Goal: Task Accomplishment & Management: Complete application form

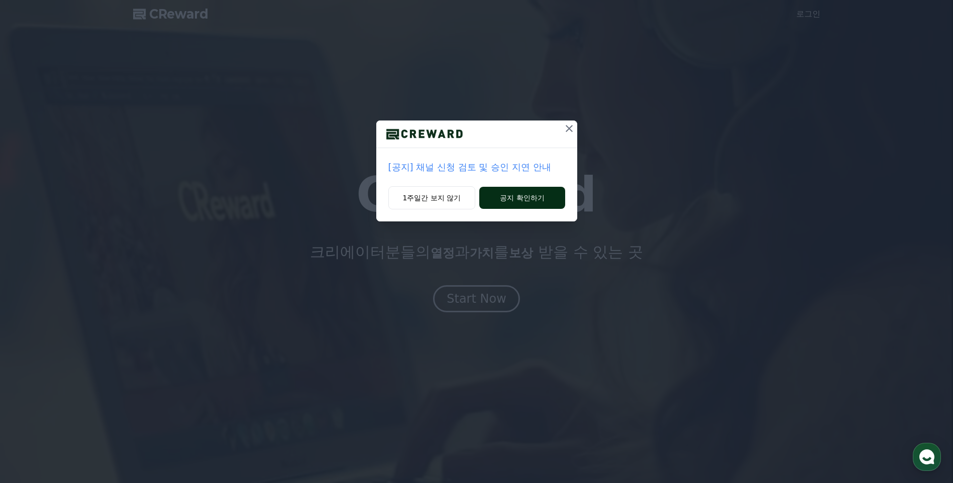
click at [502, 189] on button "공지 확인하기" at bounding box center [521, 198] width 85 height 22
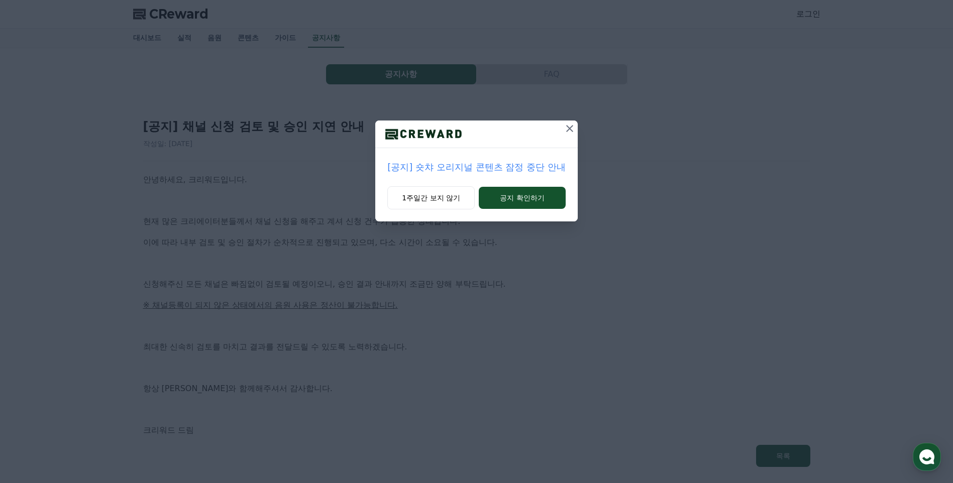
click at [568, 127] on icon at bounding box center [569, 128] width 7 height 7
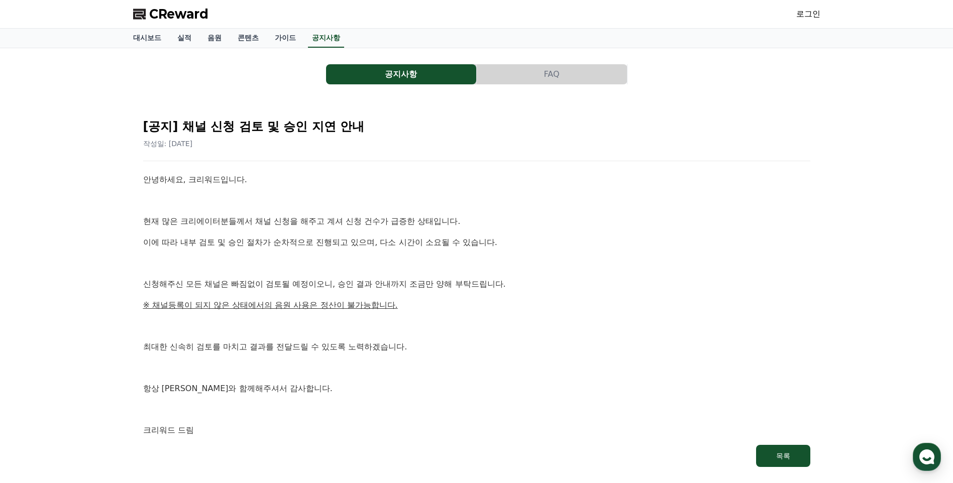
click at [571, 79] on button "FAQ" at bounding box center [552, 74] width 150 height 20
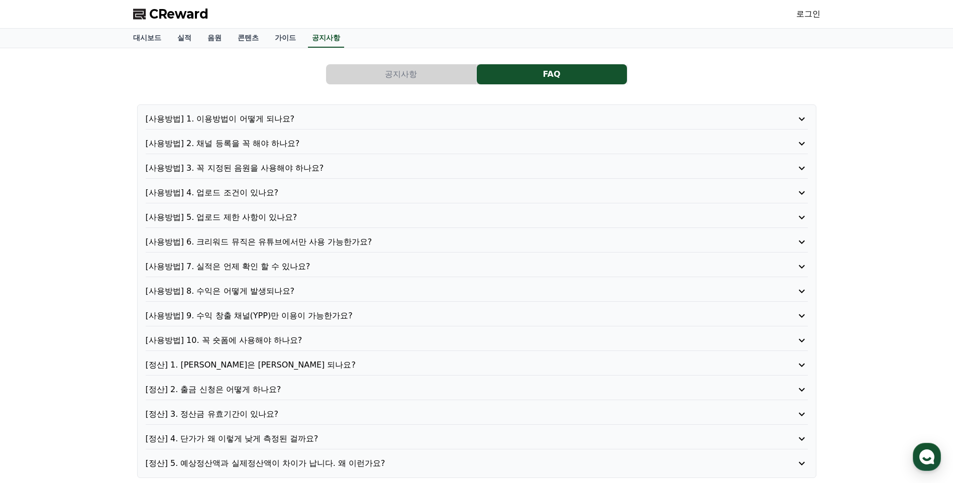
click at [435, 70] on button "공지사항" at bounding box center [401, 74] width 150 height 20
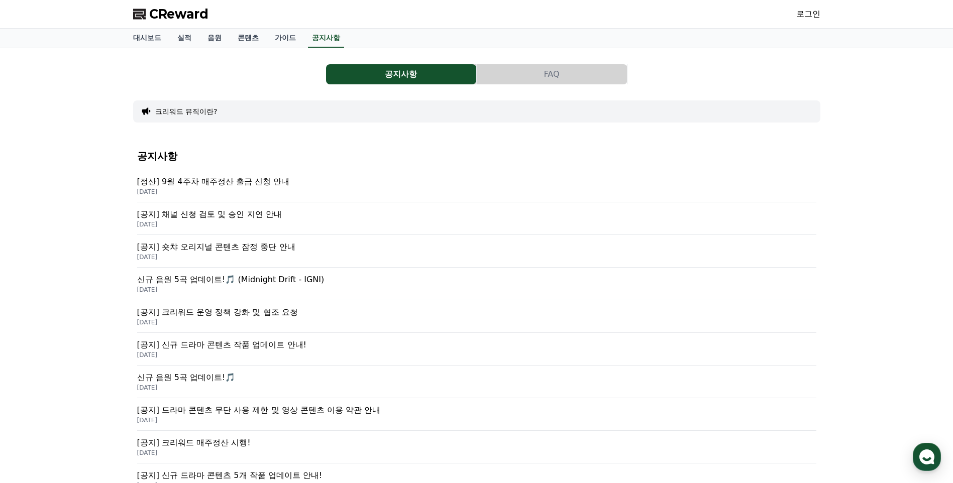
click at [254, 182] on p "[정산] 9월 4주차 매주정산 출금 신청 안내" at bounding box center [476, 182] width 679 height 12
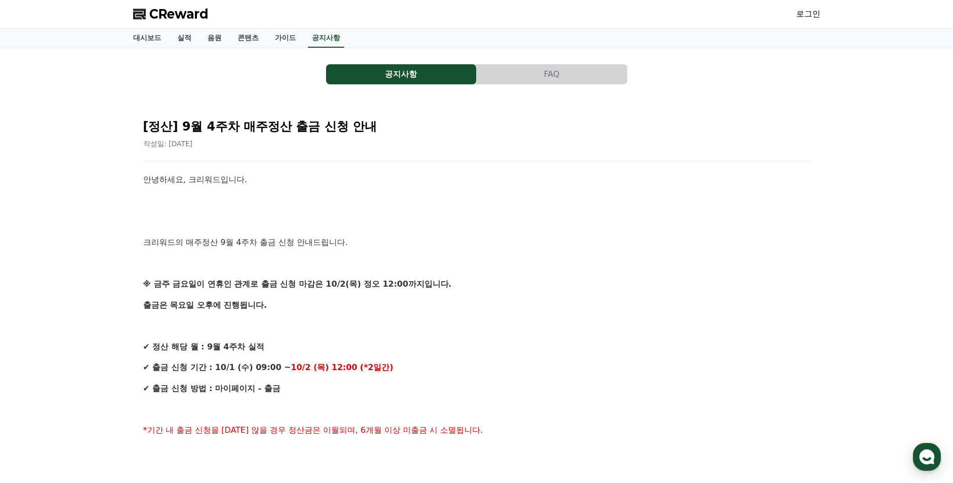
click at [819, 16] on link "로그인" at bounding box center [808, 14] width 24 height 12
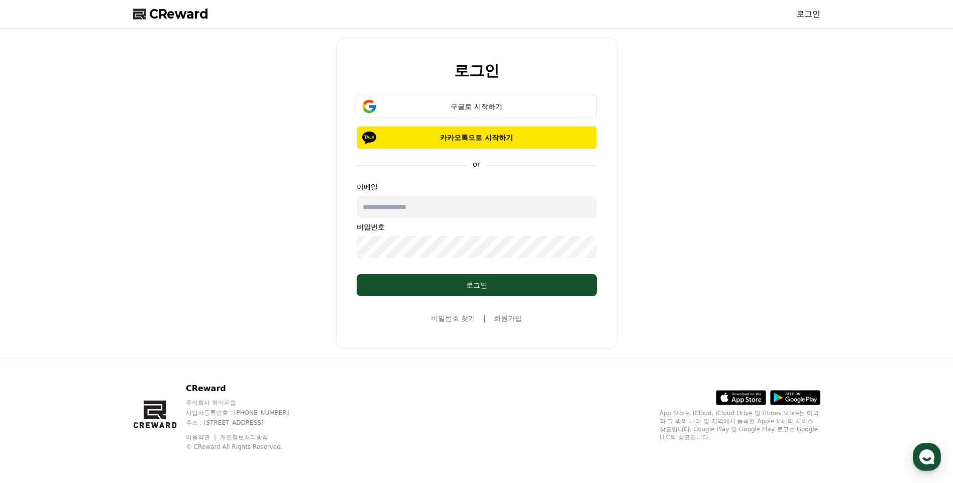
click at [473, 207] on input "text" at bounding box center [477, 207] width 240 height 22
click at [686, 261] on div "로그인 구글로 시작하기 카카오톡으로 시작하기 or 이메일 비밀번호 로그인 비밀번호 찾기 | 회원가입" at bounding box center [476, 193] width 695 height 321
click at [502, 316] on link "회원가입" at bounding box center [508, 318] width 28 height 10
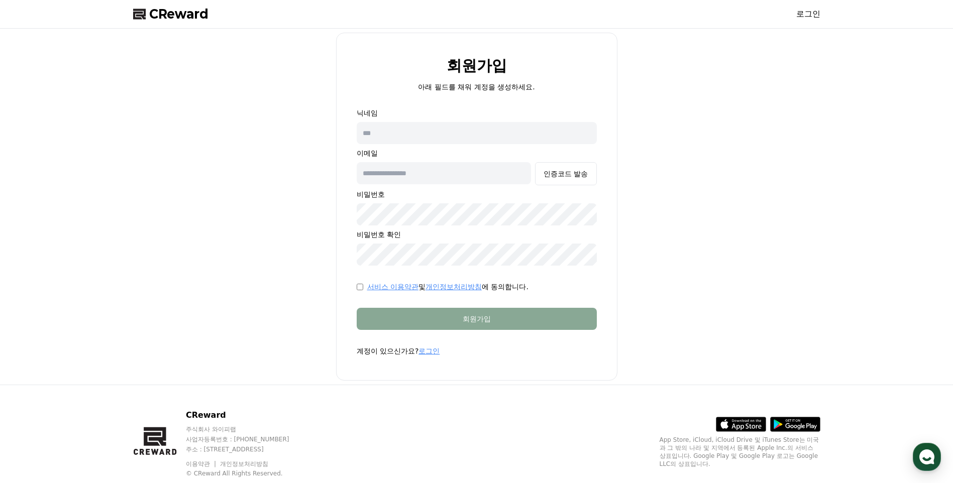
click at [425, 135] on input "text" at bounding box center [477, 133] width 240 height 22
type input "*"
type input "*****"
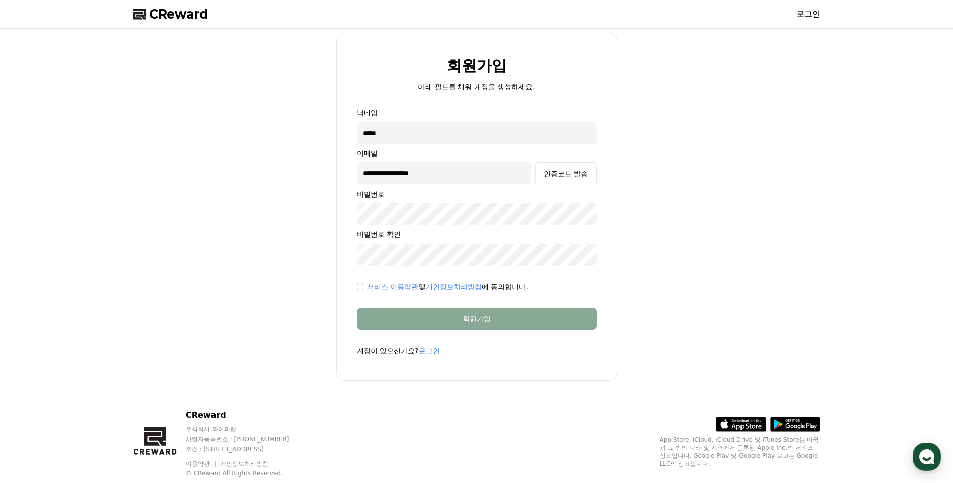
type input "**********"
click at [545, 164] on button "인증코드 발송" at bounding box center [565, 173] width 61 height 23
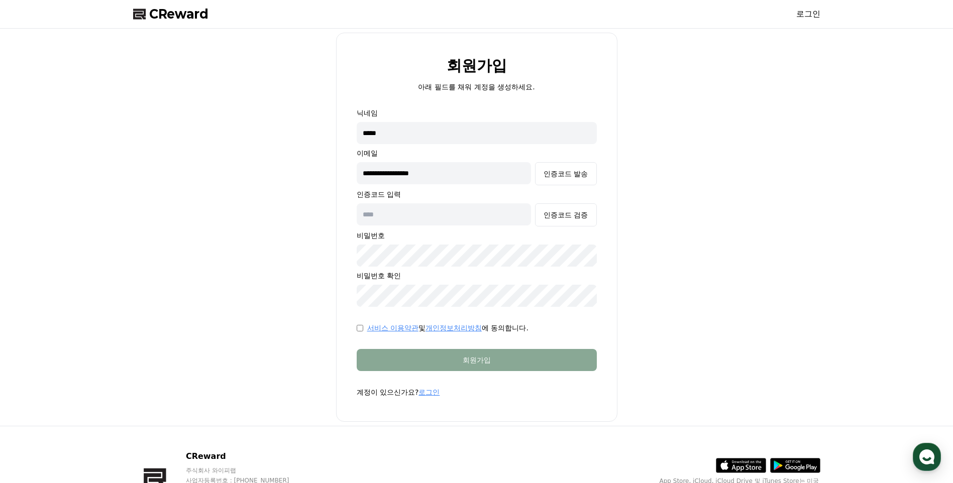
click at [428, 210] on input "text" at bounding box center [444, 214] width 175 height 22
paste input "******"
type input "******"
click at [561, 213] on div "인증코드 검증" at bounding box center [565, 215] width 44 height 10
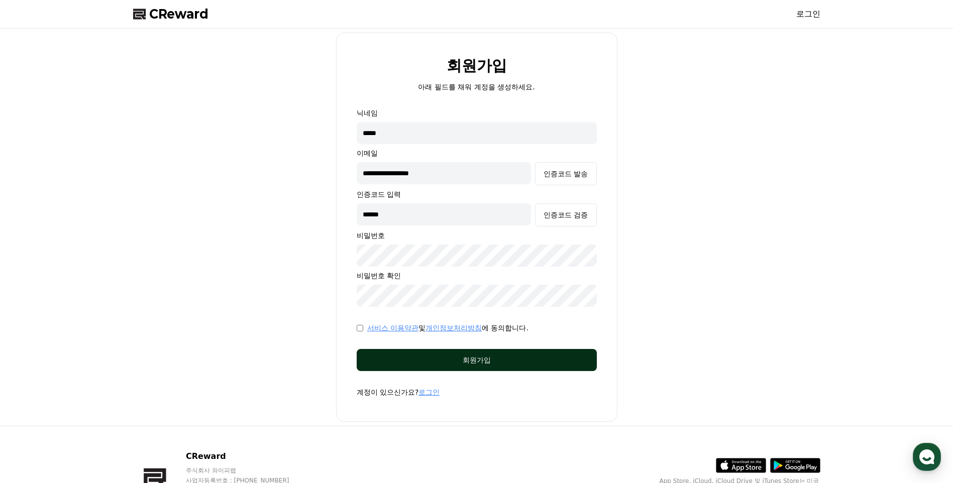
click at [421, 361] on div "회원가입" at bounding box center [477, 360] width 200 height 10
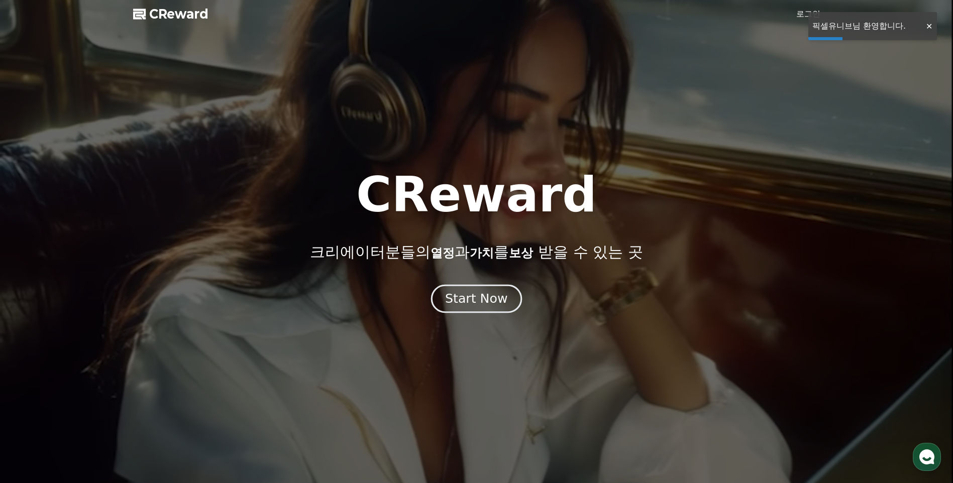
click at [489, 309] on button "Start Now" at bounding box center [476, 299] width 91 height 29
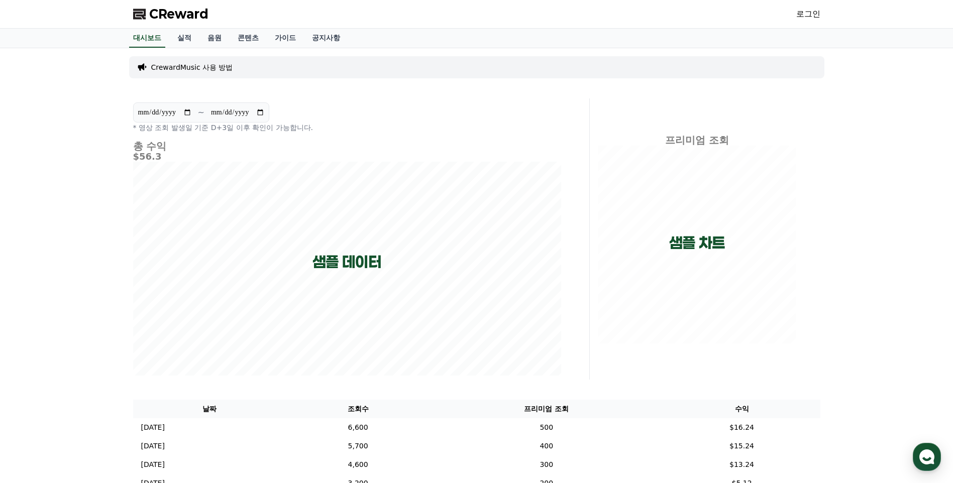
click at [800, 19] on link "로그인" at bounding box center [808, 14] width 24 height 12
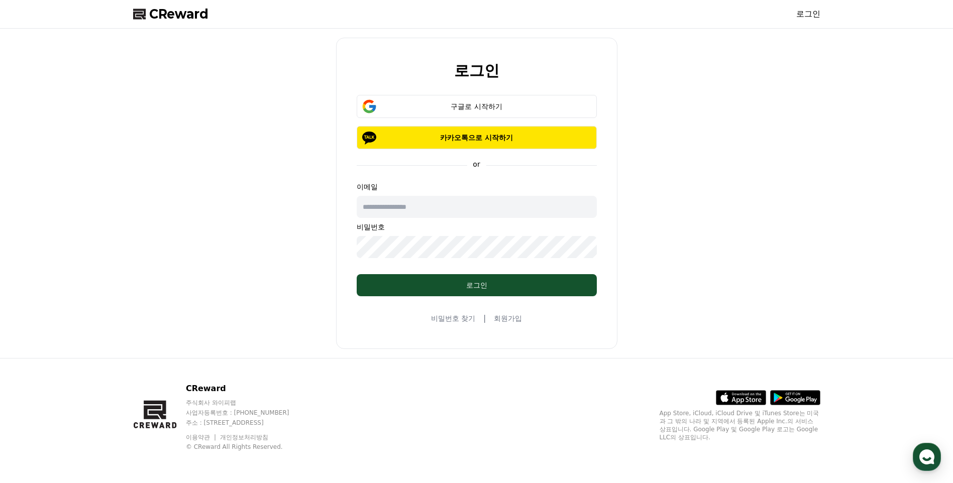
click at [460, 209] on input "text" at bounding box center [477, 207] width 240 height 22
type input "**********"
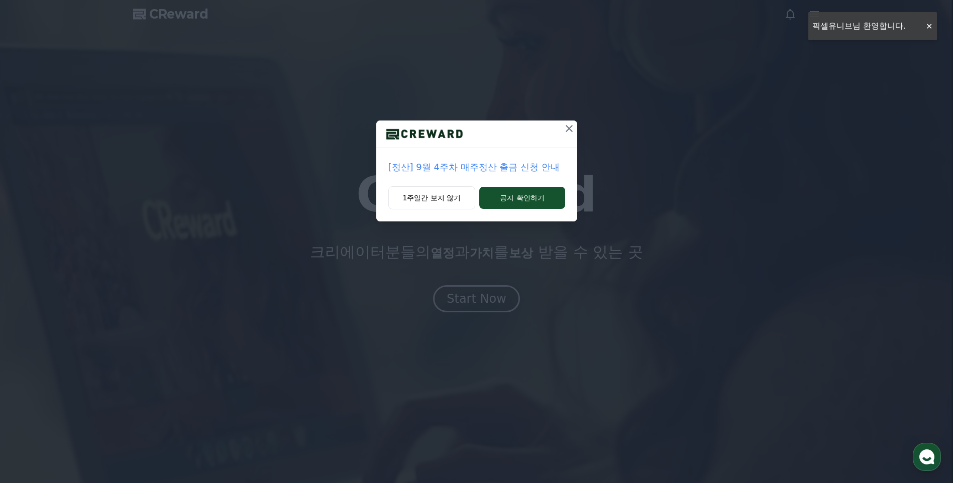
click at [559, 138] on div at bounding box center [476, 135] width 201 height 28
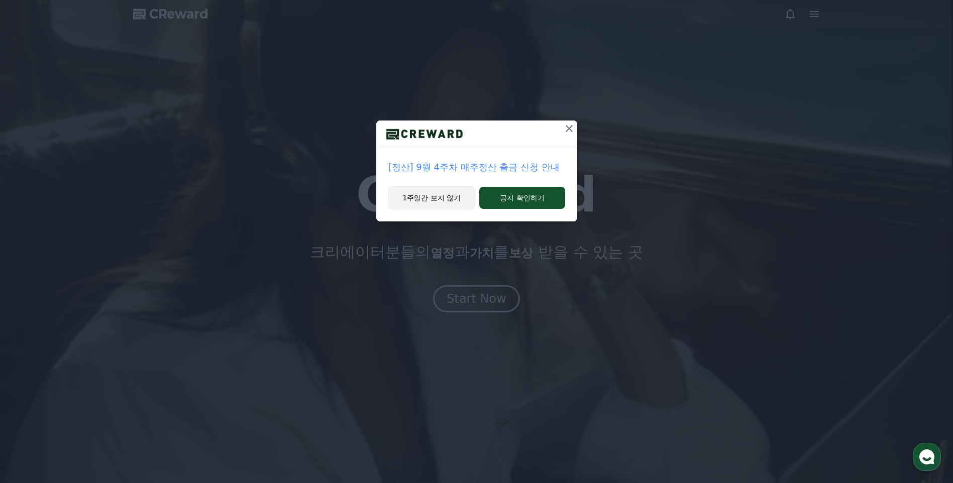
click at [425, 197] on button "1주일간 보지 않기" at bounding box center [431, 197] width 87 height 23
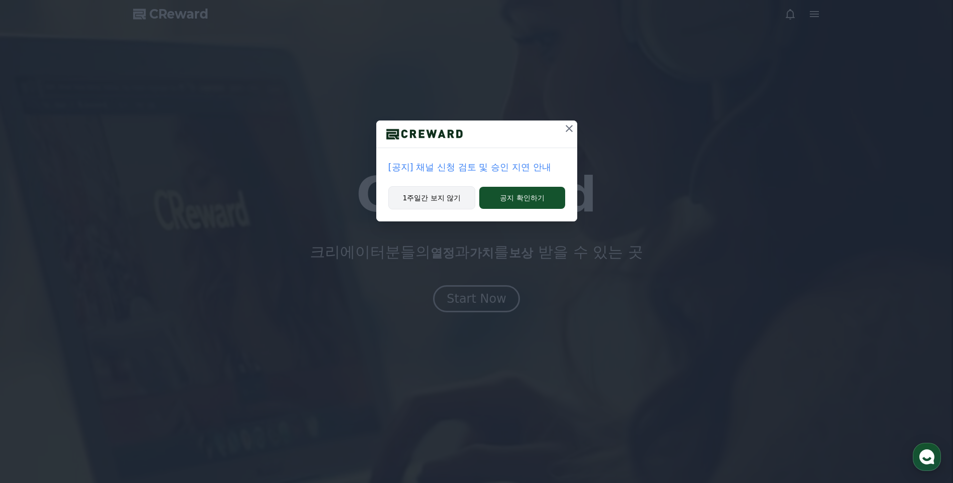
click at [444, 195] on button "1주일간 보지 않기" at bounding box center [431, 197] width 87 height 23
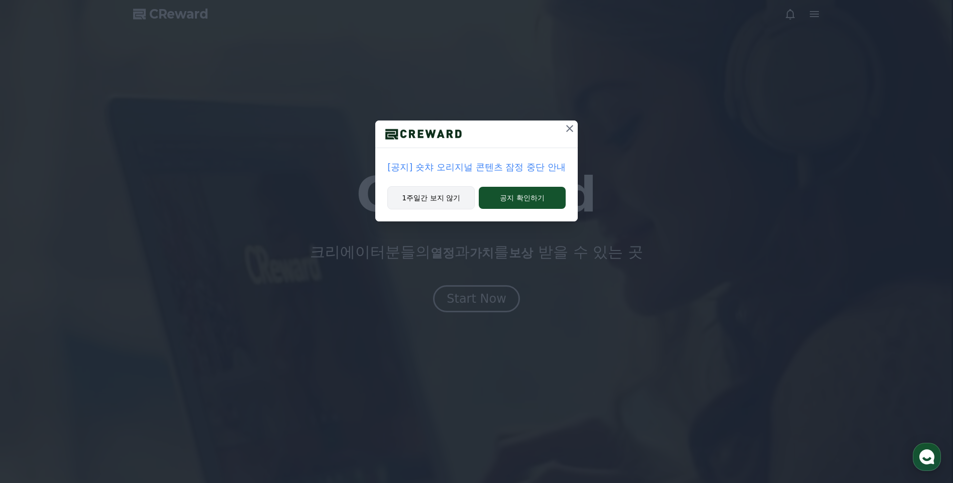
click at [447, 200] on button "1주일간 보지 않기" at bounding box center [430, 197] width 87 height 23
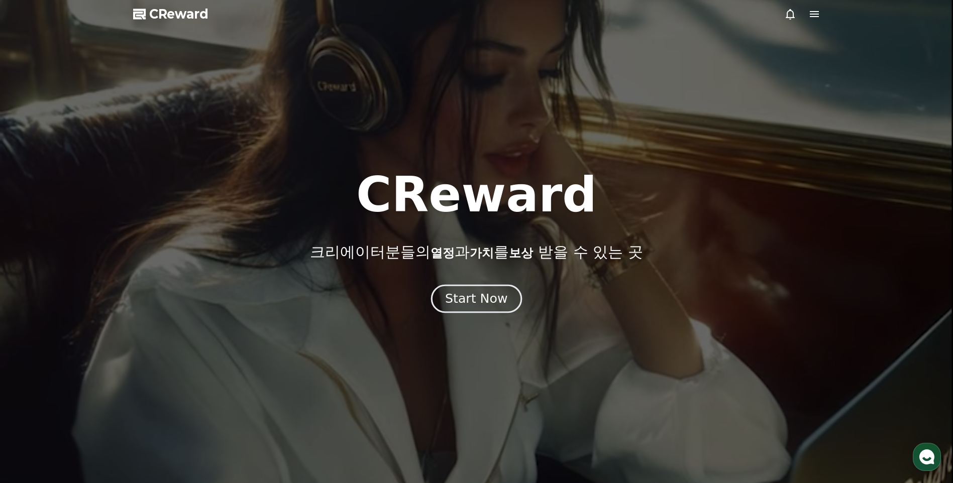
click at [480, 301] on div "Start Now" at bounding box center [476, 298] width 62 height 17
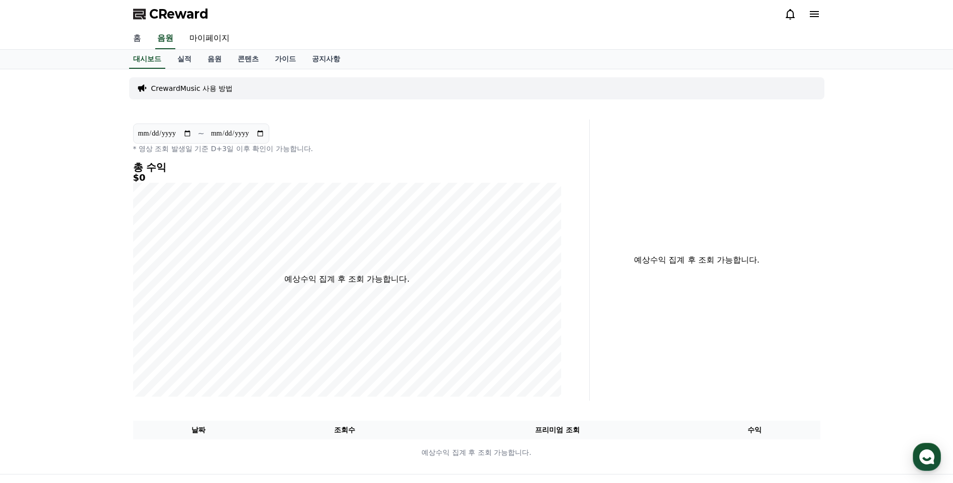
click at [136, 43] on link "홈" at bounding box center [137, 38] width 24 height 21
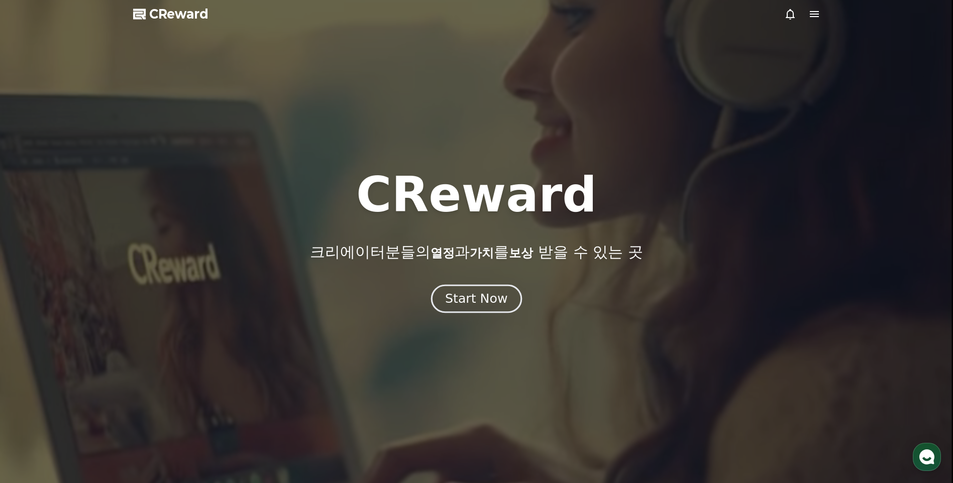
click at [489, 306] on div "Start Now" at bounding box center [476, 298] width 62 height 17
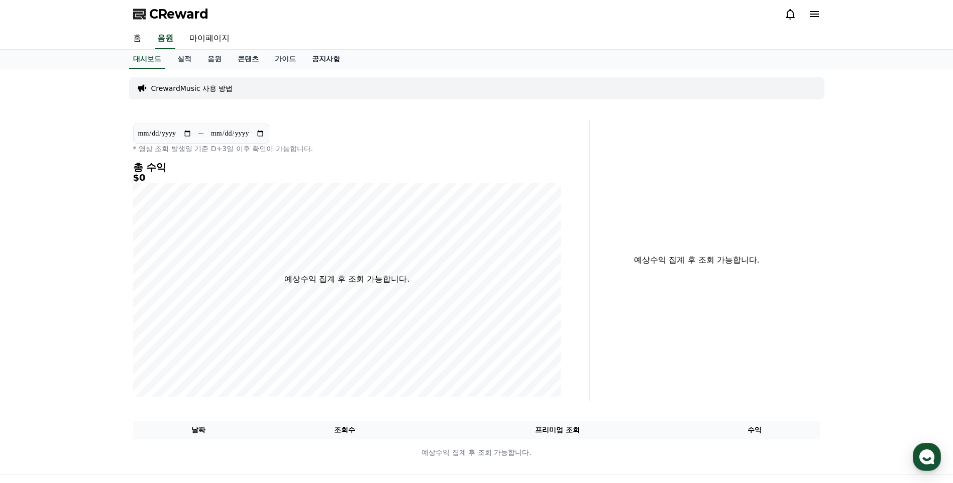
click at [319, 56] on link "공지사항" at bounding box center [326, 59] width 44 height 19
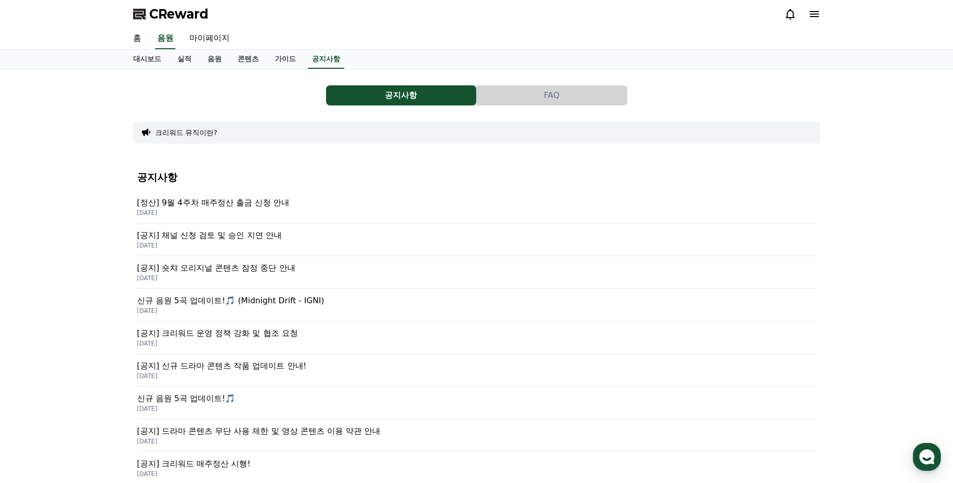
click at [265, 269] on p "[공지] 숏챠 오리지널 콘텐츠 잠정 중단 안내" at bounding box center [476, 268] width 679 height 12
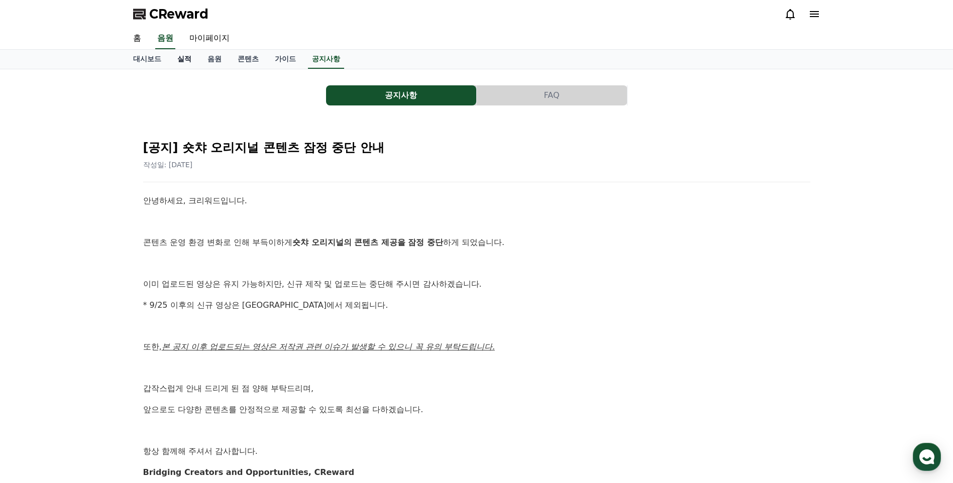
click at [180, 57] on link "실적" at bounding box center [184, 59] width 30 height 19
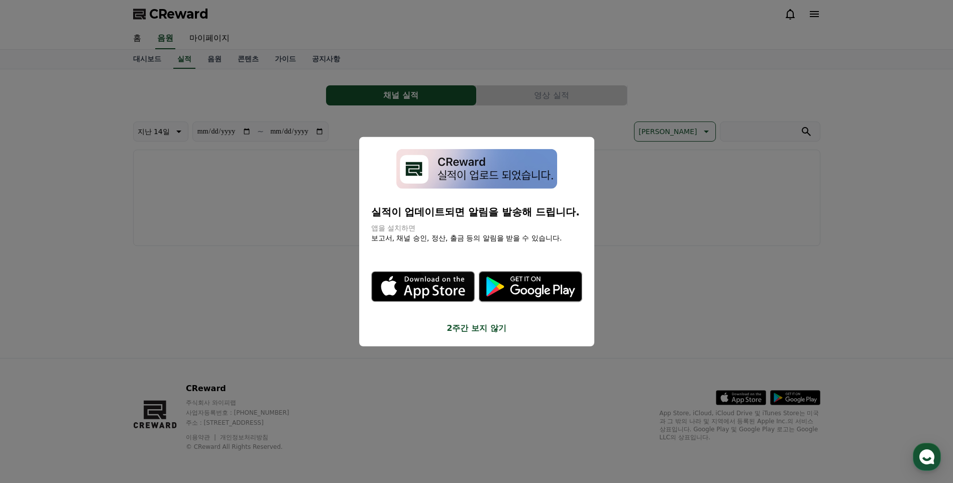
click at [458, 330] on button "2주간 보지 않기" at bounding box center [476, 328] width 211 height 12
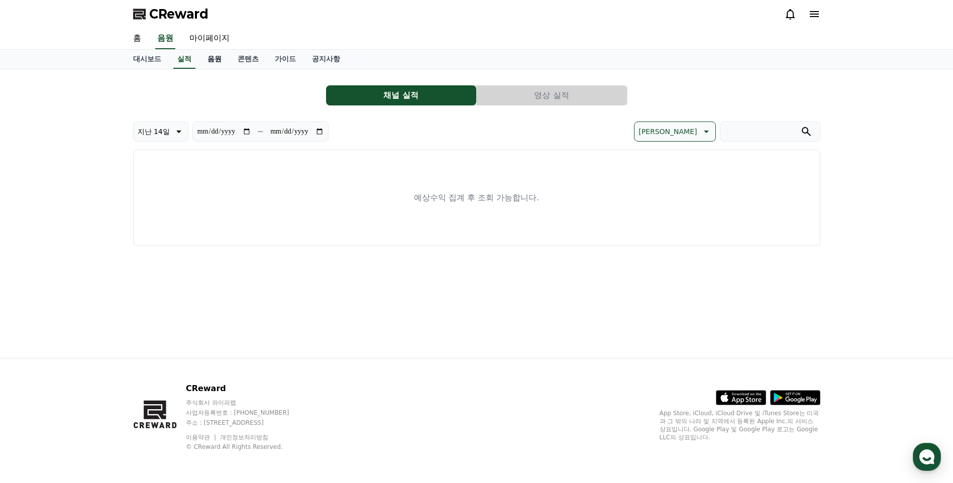
click at [218, 58] on link "음원" at bounding box center [214, 59] width 30 height 19
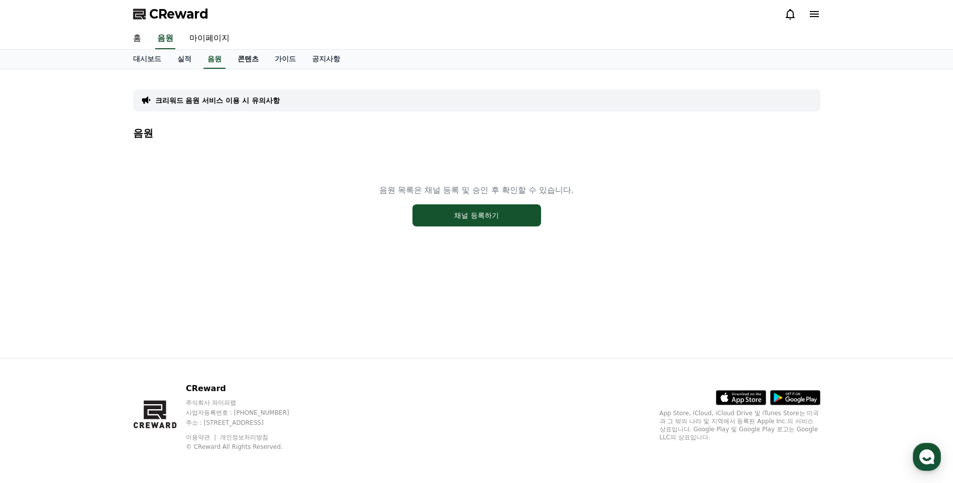
click at [251, 59] on link "콘텐츠" at bounding box center [248, 59] width 37 height 19
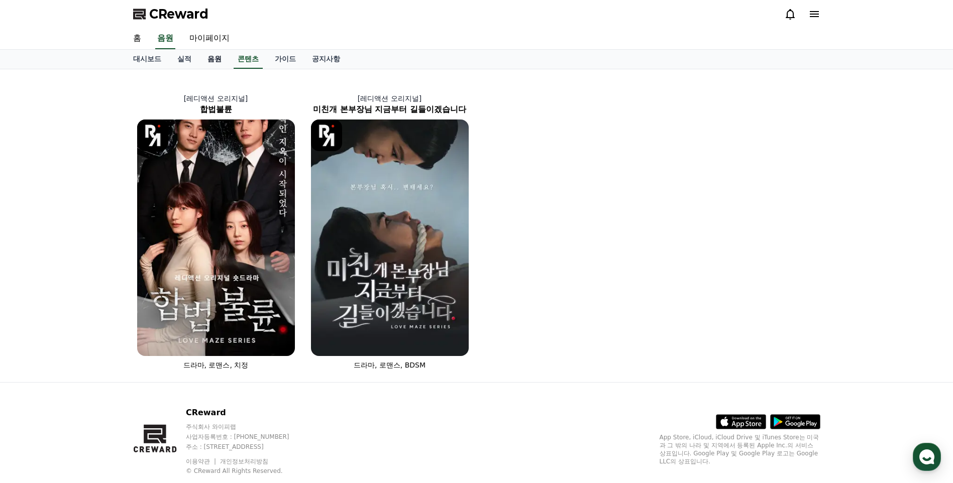
click at [210, 60] on link "음원" at bounding box center [214, 59] width 30 height 19
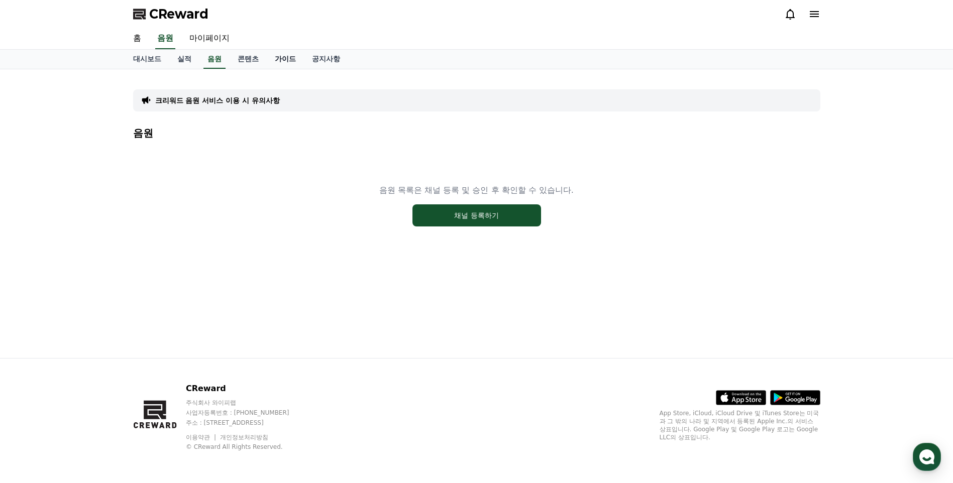
click at [280, 59] on link "가이드" at bounding box center [285, 59] width 37 height 19
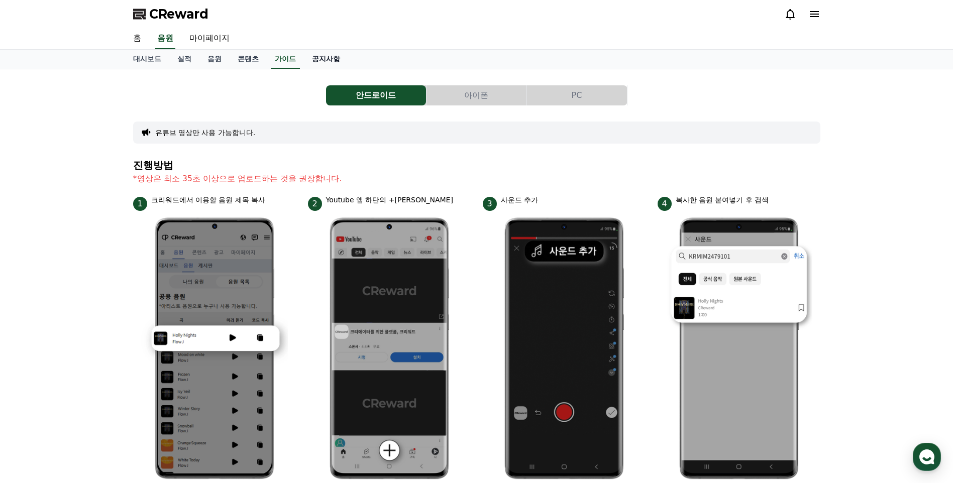
click at [333, 59] on link "공지사항" at bounding box center [326, 59] width 44 height 19
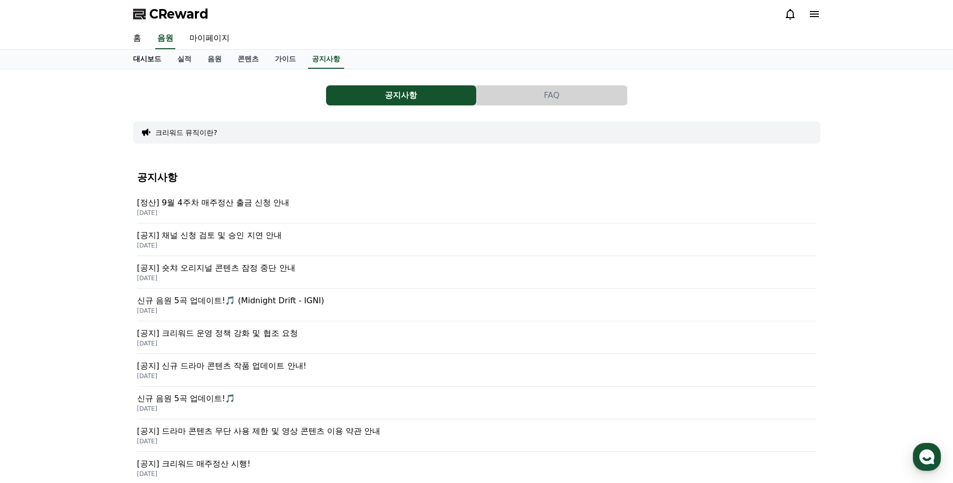
click at [154, 61] on link "대시보드" at bounding box center [147, 59] width 44 height 19
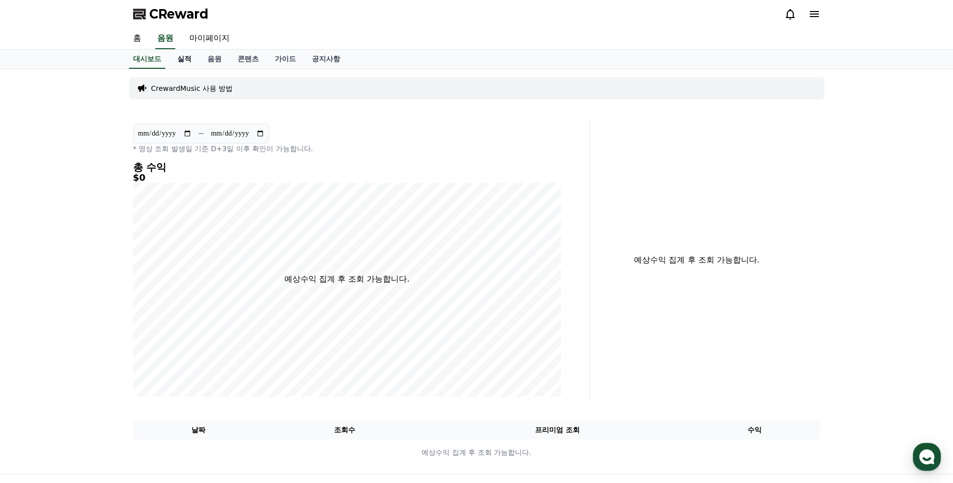
click at [188, 62] on link "실적" at bounding box center [184, 59] width 30 height 19
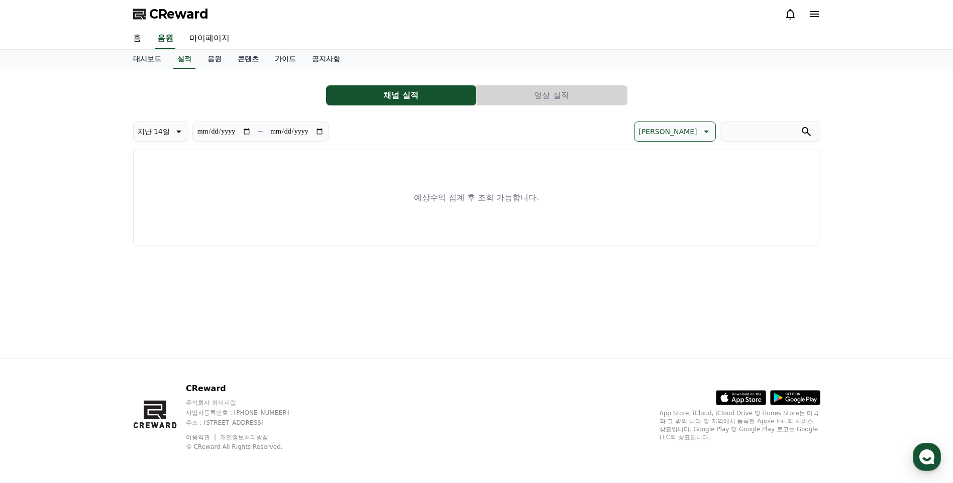
click at [574, 205] on div "예상수익 집계 후 조회 가능합니다." at bounding box center [476, 198] width 687 height 96
click at [214, 58] on link "음원" at bounding box center [214, 59] width 30 height 19
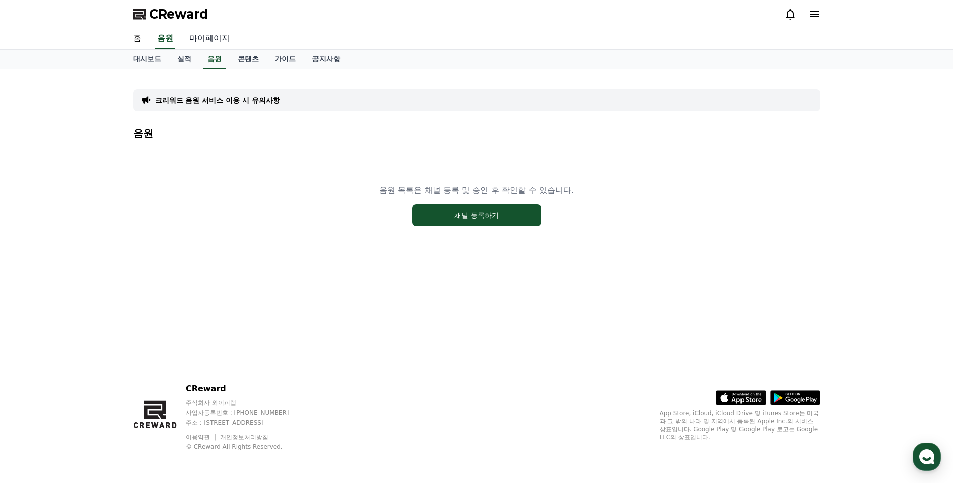
click at [223, 38] on link "마이페이지" at bounding box center [209, 38] width 56 height 21
select select "**********"
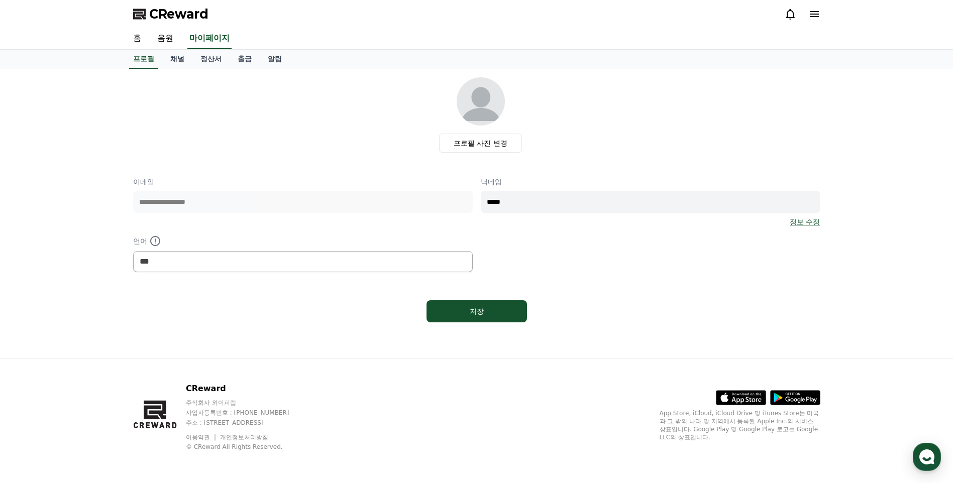
click at [382, 222] on div "**********" at bounding box center [303, 202] width 340 height 50
click at [184, 61] on link "채널" at bounding box center [177, 59] width 30 height 19
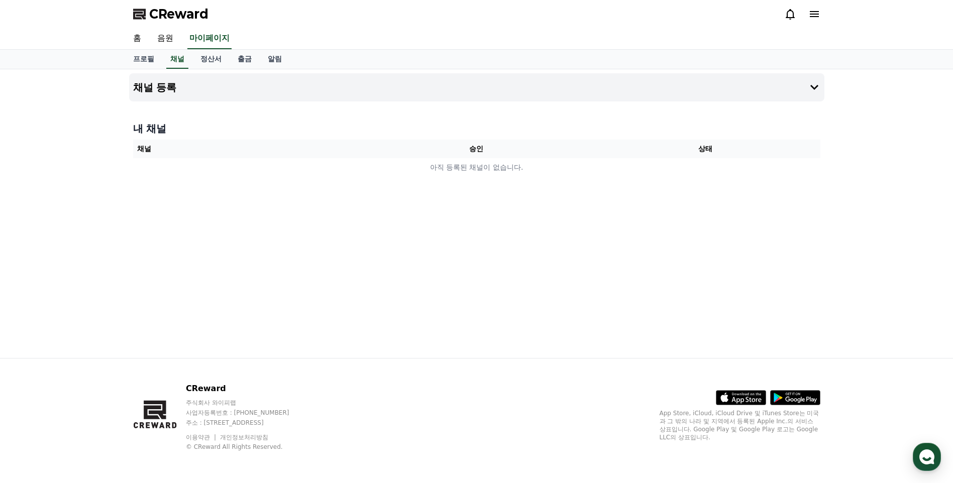
click at [220, 155] on th "채널" at bounding box center [247, 149] width 229 height 19
click at [433, 150] on th "승인" at bounding box center [476, 149] width 229 height 19
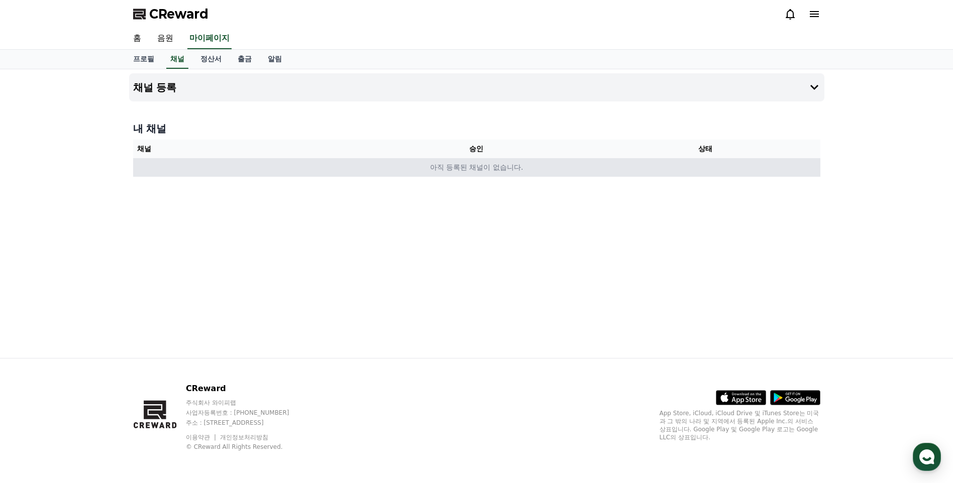
click at [443, 166] on td "아직 등록된 채널이 없습니다." at bounding box center [476, 167] width 687 height 19
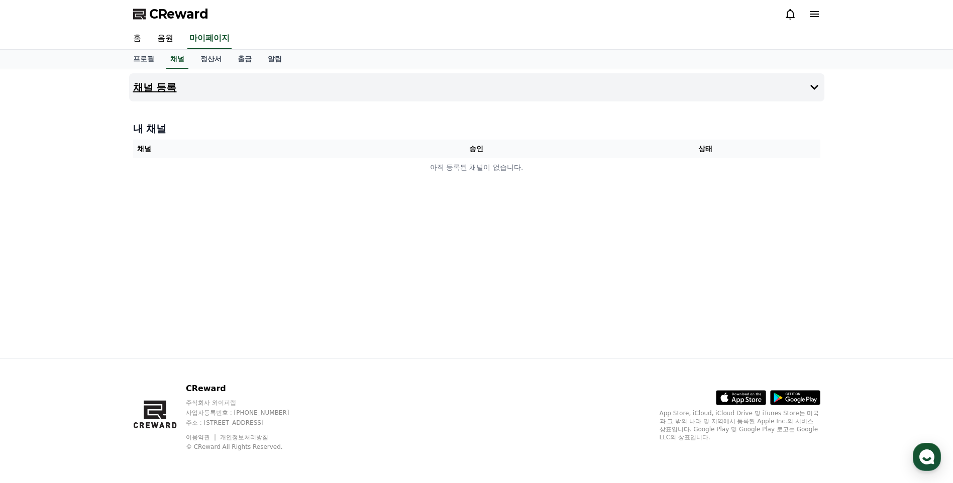
click at [761, 79] on button "채널 등록" at bounding box center [476, 87] width 695 height 28
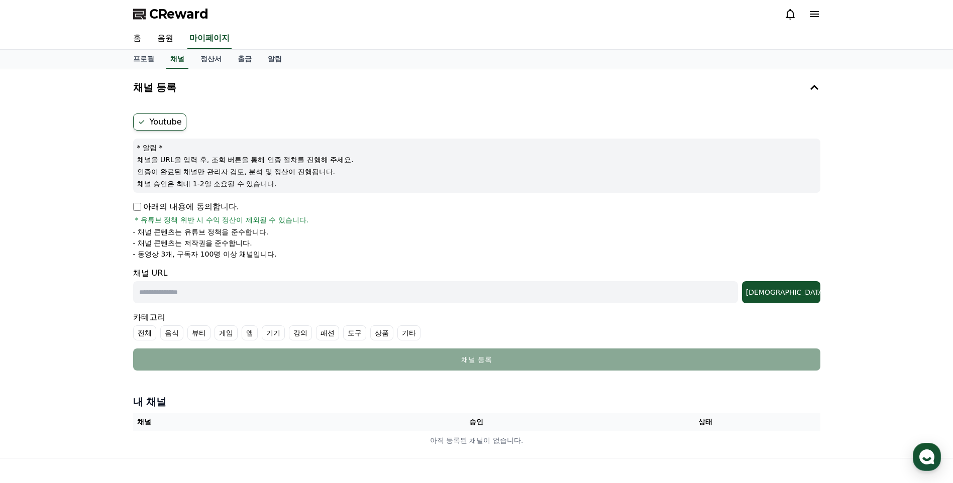
click at [242, 288] on input "text" at bounding box center [435, 292] width 605 height 22
click at [313, 291] on input "text" at bounding box center [435, 292] width 605 height 22
paste input "**********"
type input "**********"
click at [376, 268] on div "**********" at bounding box center [476, 285] width 687 height 36
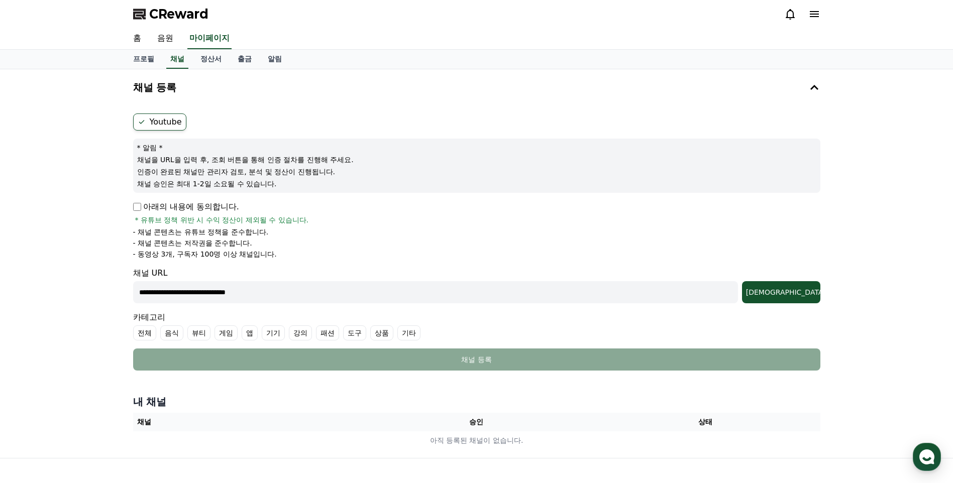
click at [140, 334] on label "전체" at bounding box center [144, 332] width 23 height 15
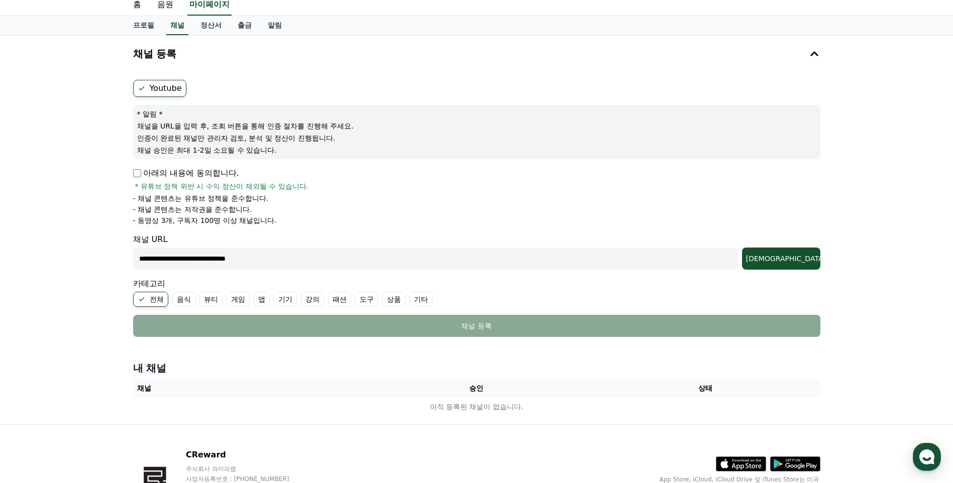
scroll to position [50, 0]
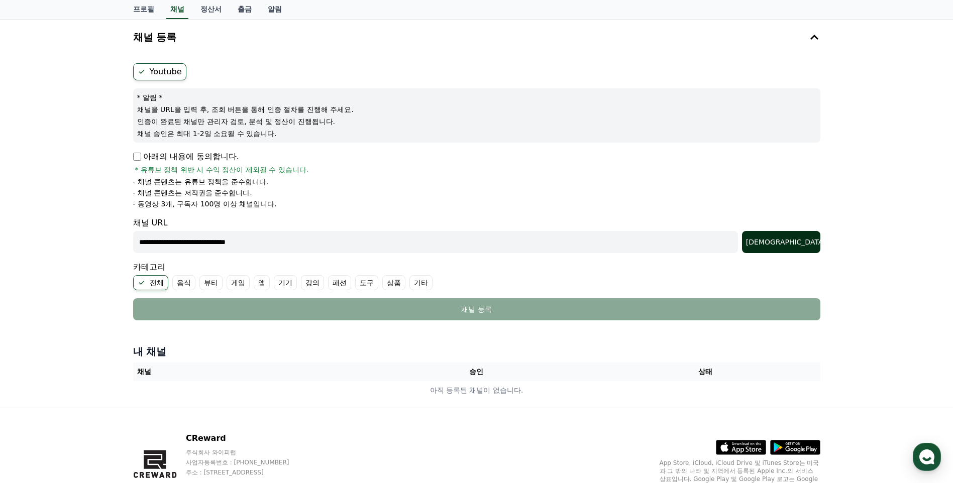
click at [806, 241] on div "조회" at bounding box center [781, 242] width 70 height 10
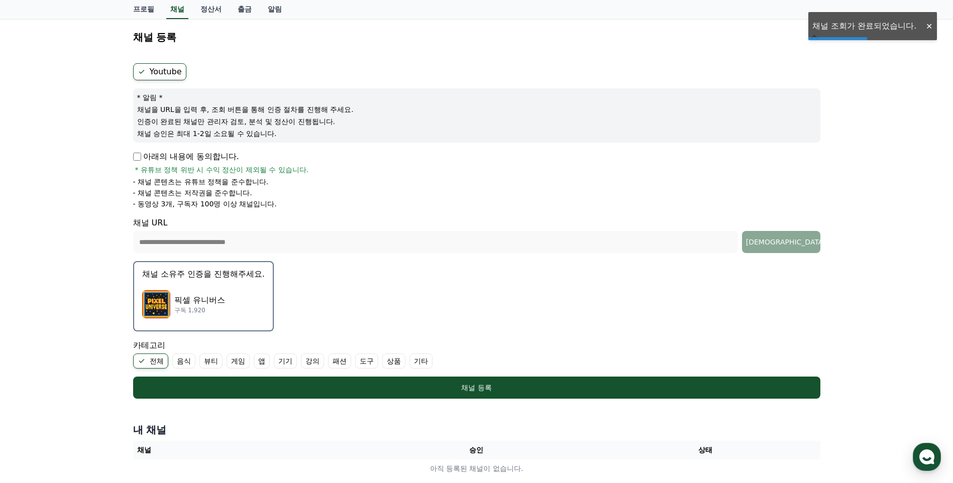
click at [204, 312] on p "구독 1,920" at bounding box center [199, 310] width 51 height 8
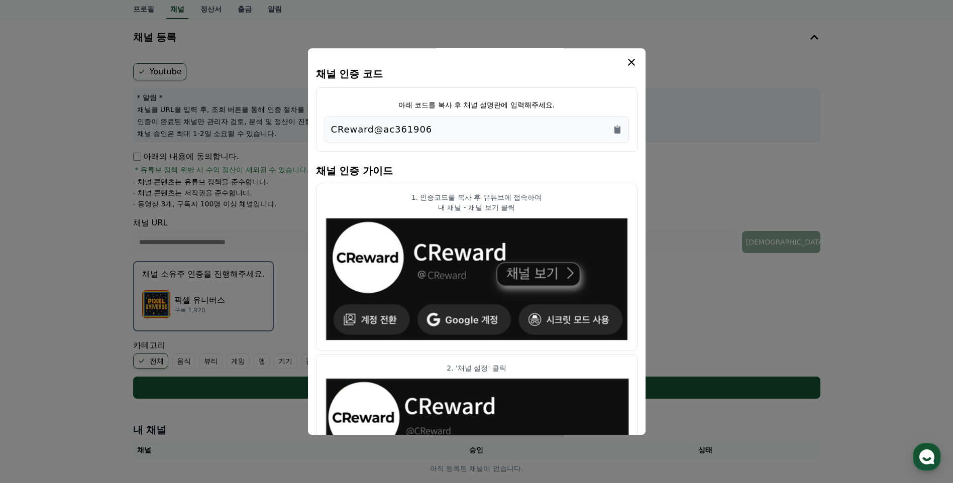
click at [465, 133] on div "CReward@ac361906" at bounding box center [476, 130] width 291 height 14
click at [439, 130] on div "CReward@ac361906" at bounding box center [476, 130] width 291 height 14
drag, startPoint x: 439, startPoint y: 130, endPoint x: 611, endPoint y: 137, distance: 171.4
click at [603, 138] on div "CReward@ac361906" at bounding box center [476, 129] width 304 height 27
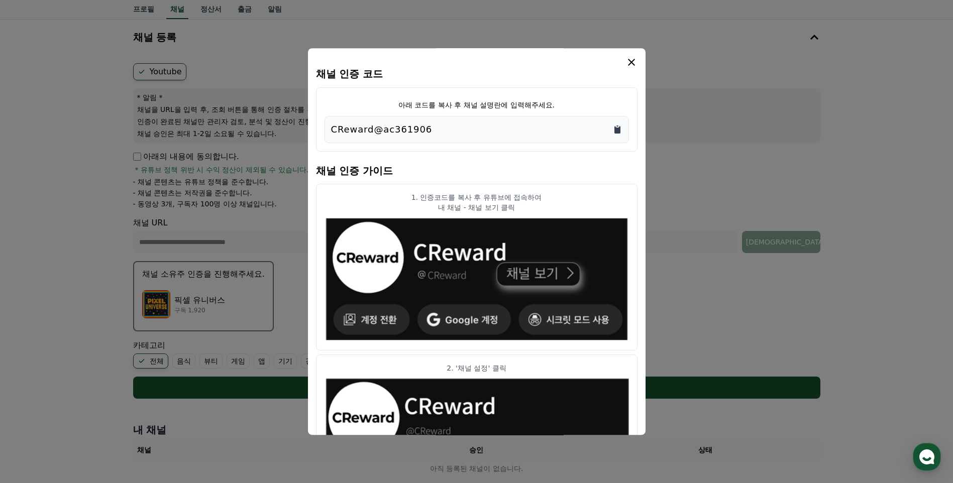
click at [621, 134] on icon "Copy to clipboard" at bounding box center [617, 130] width 10 height 10
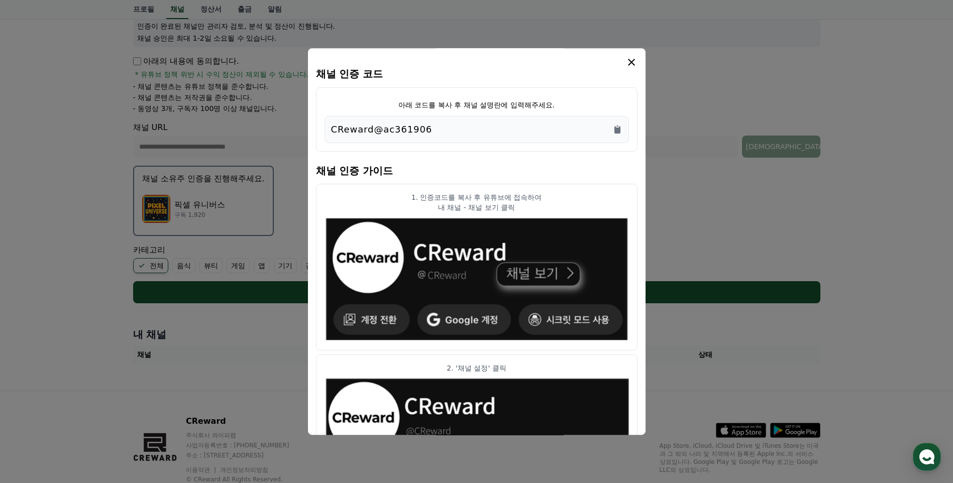
scroll to position [128, 0]
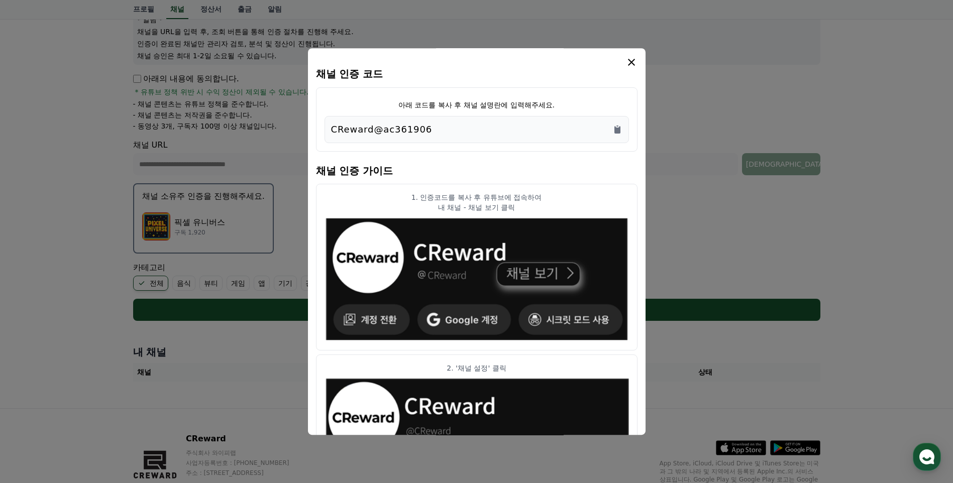
click at [558, 133] on div "CReward@ac361906" at bounding box center [476, 130] width 291 height 14
click at [566, 159] on h4 "채널 인증 가이드" at bounding box center [476, 170] width 321 height 28
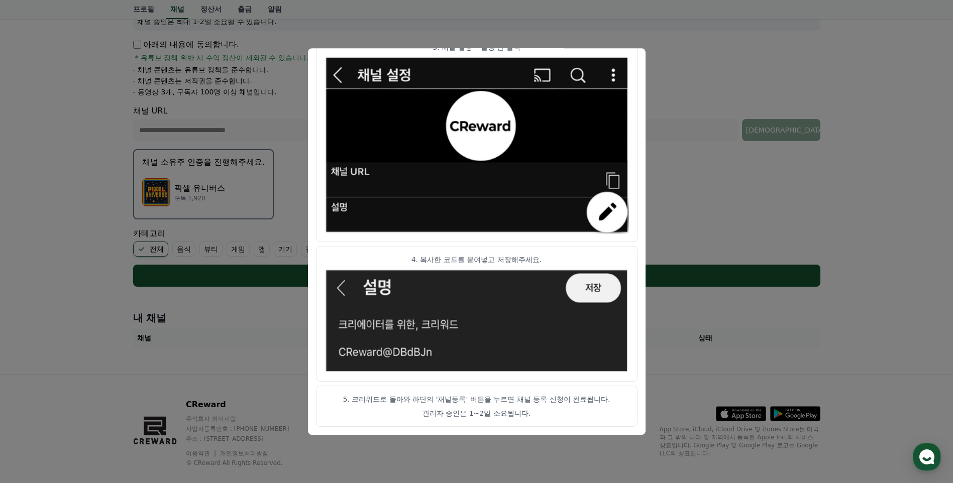
scroll to position [178, 0]
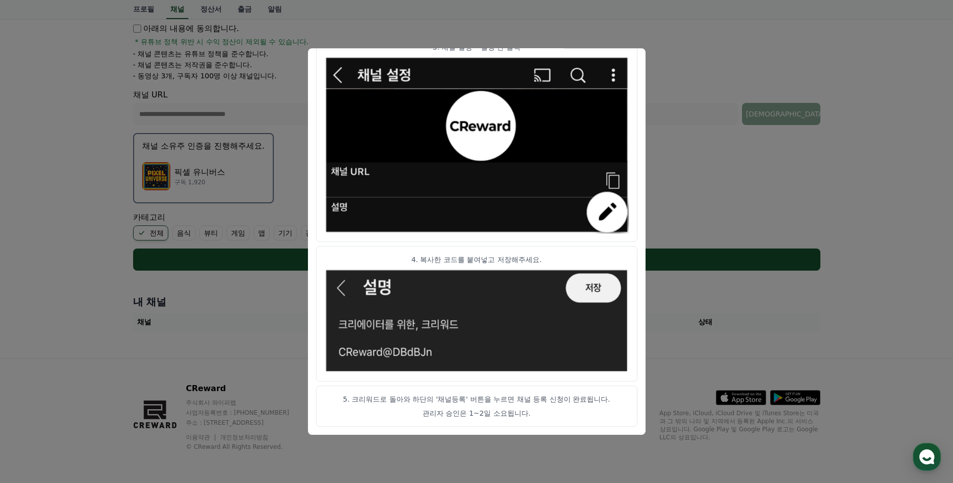
click at [505, 410] on p "관리자 승인은 1~2일 소요됩니다." at bounding box center [476, 414] width 304 height 10
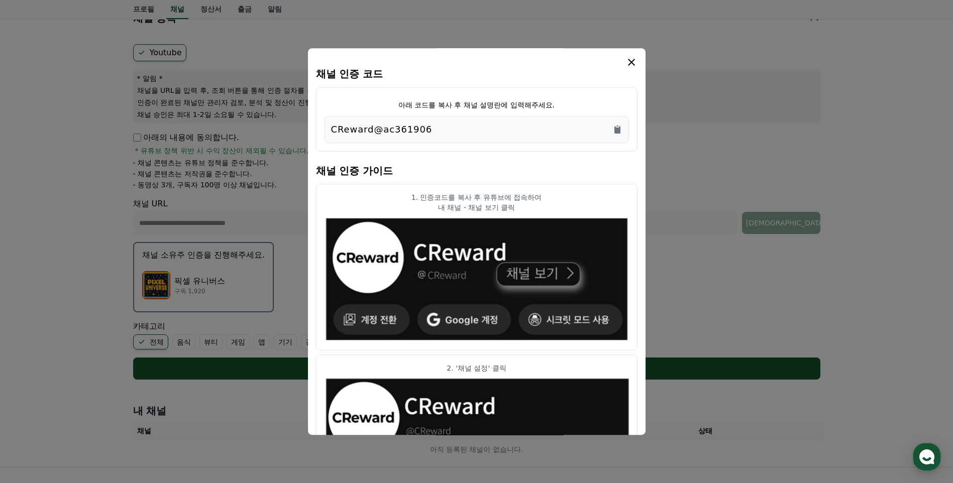
scroll to position [0, 0]
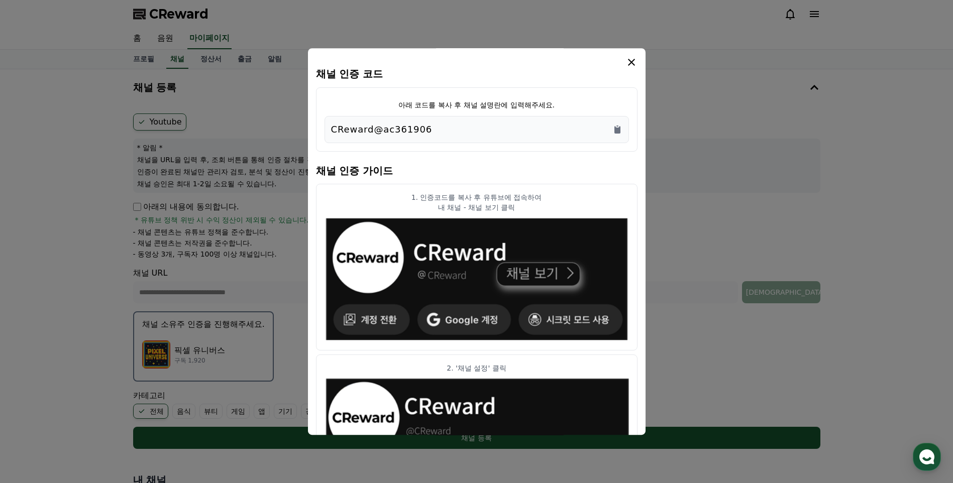
click at [634, 66] on icon "modal" at bounding box center [631, 62] width 7 height 7
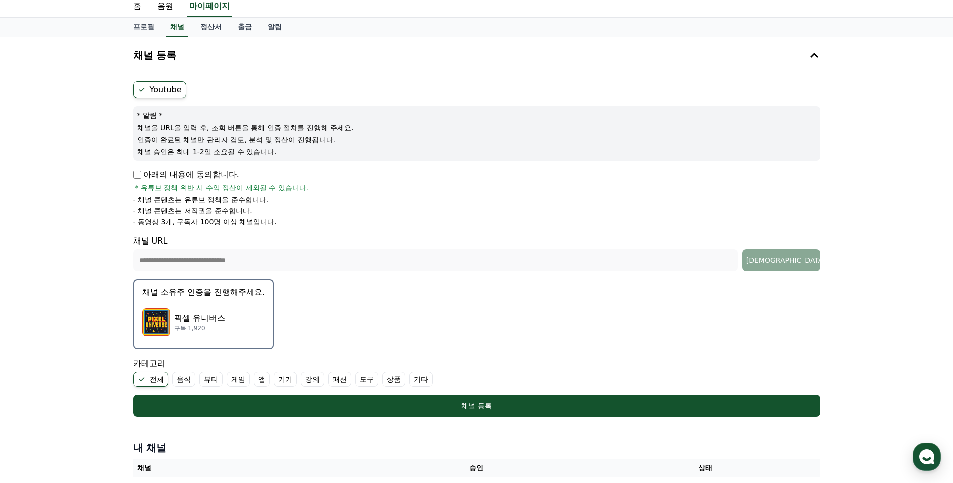
scroll to position [50, 0]
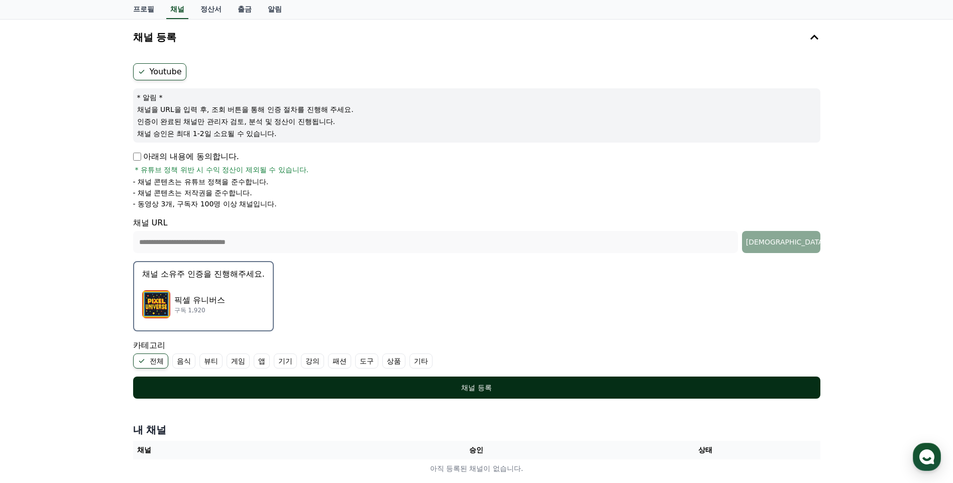
click at [586, 384] on div "채널 등록" at bounding box center [476, 388] width 647 height 10
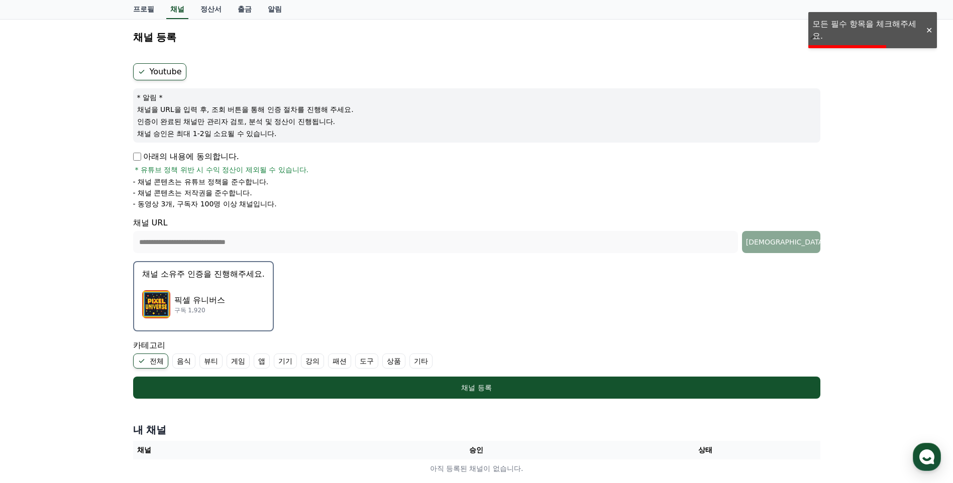
click at [189, 159] on p "아래의 내용에 동의합니다." at bounding box center [186, 157] width 106 height 12
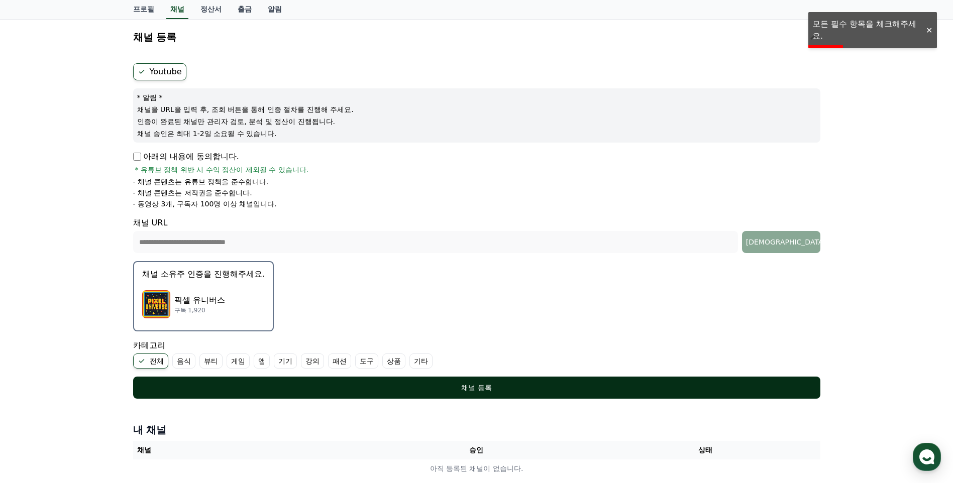
click at [460, 385] on div "채널 등록" at bounding box center [476, 388] width 647 height 10
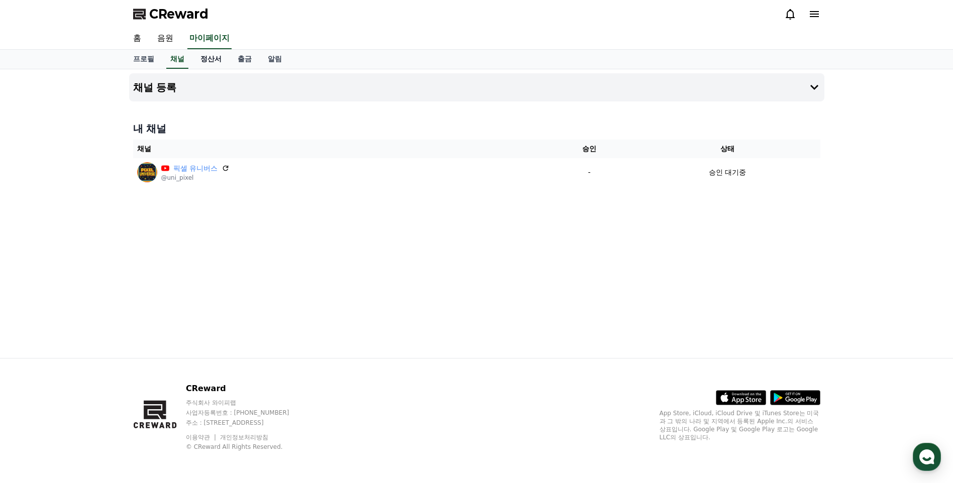
click at [215, 62] on link "정산서" at bounding box center [210, 59] width 37 height 19
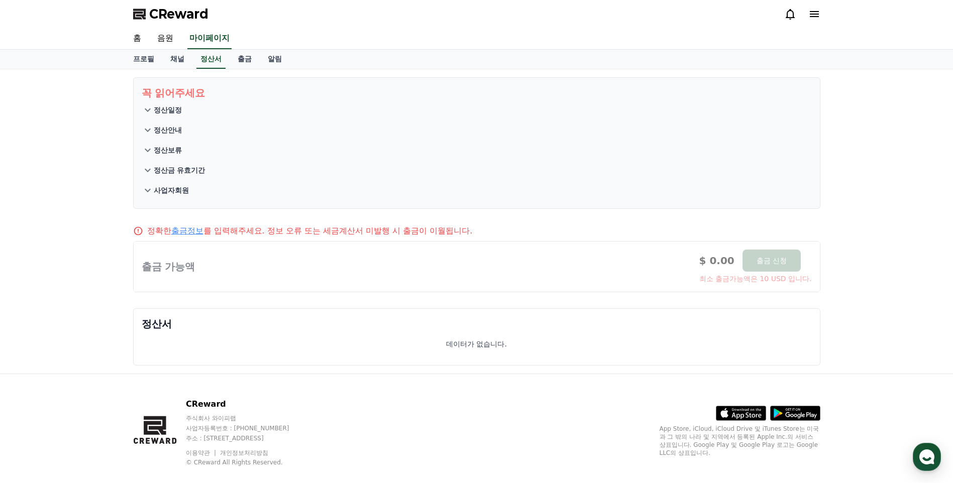
click at [149, 109] on icon at bounding box center [148, 110] width 12 height 12
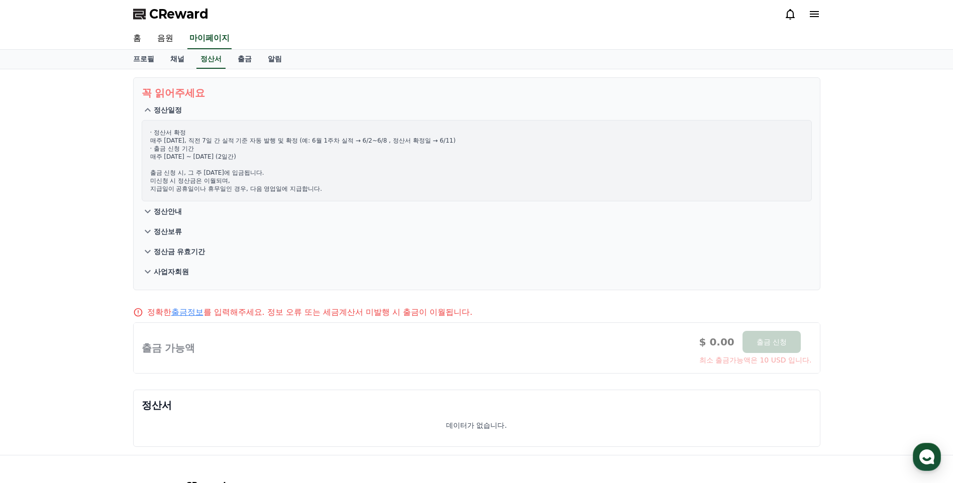
click at [147, 212] on icon at bounding box center [148, 212] width 6 height 4
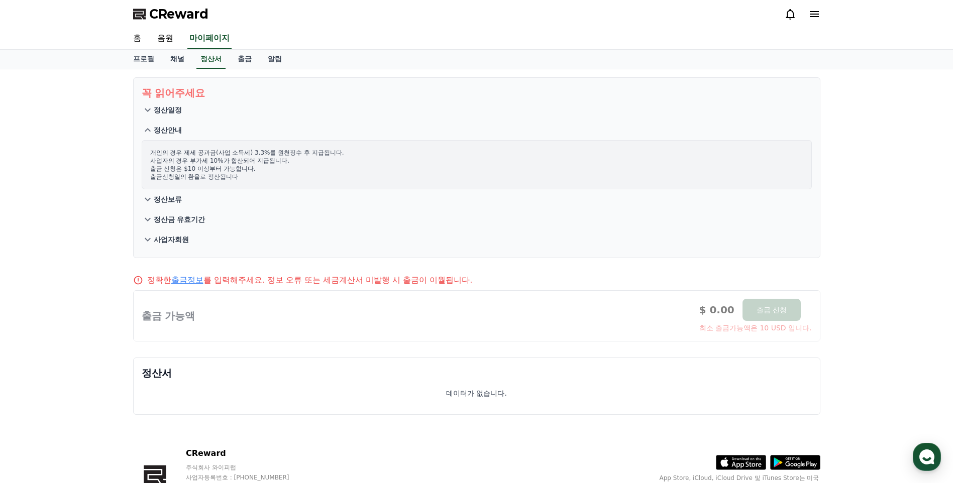
click at [147, 204] on icon at bounding box center [148, 199] width 12 height 12
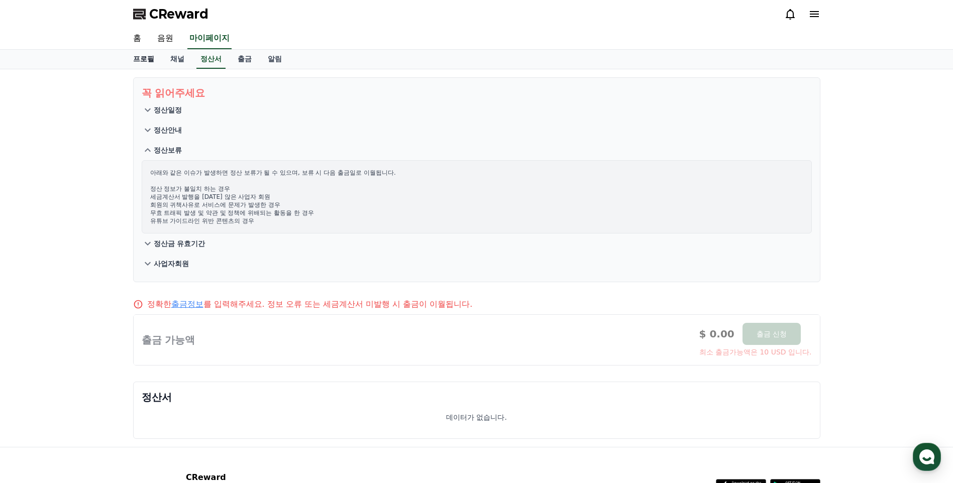
click at [144, 59] on link "프로필" at bounding box center [143, 59] width 37 height 19
select select "**********"
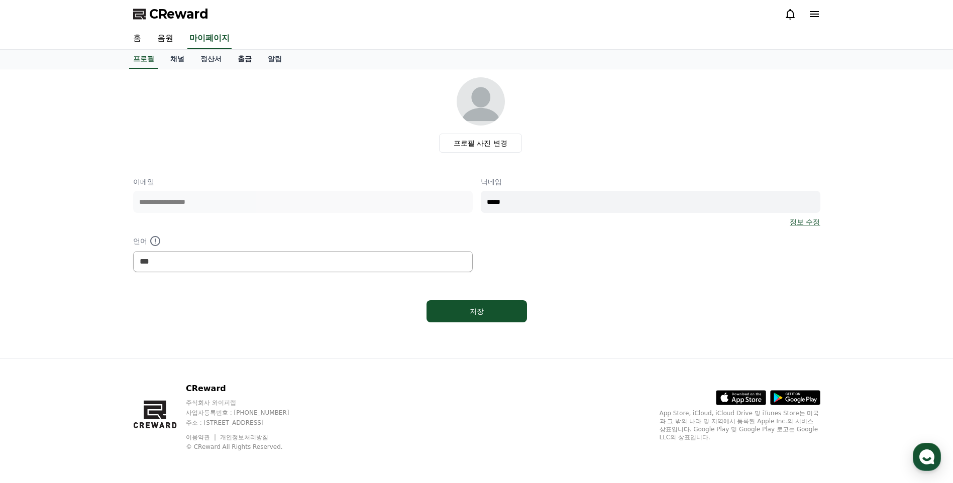
click at [240, 60] on link "출금" at bounding box center [245, 59] width 30 height 19
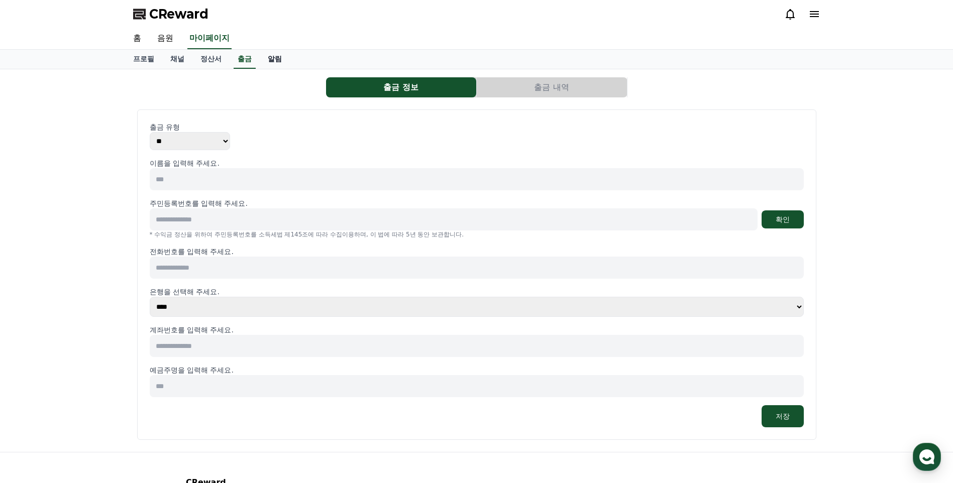
click at [274, 57] on link "알림" at bounding box center [275, 59] width 30 height 19
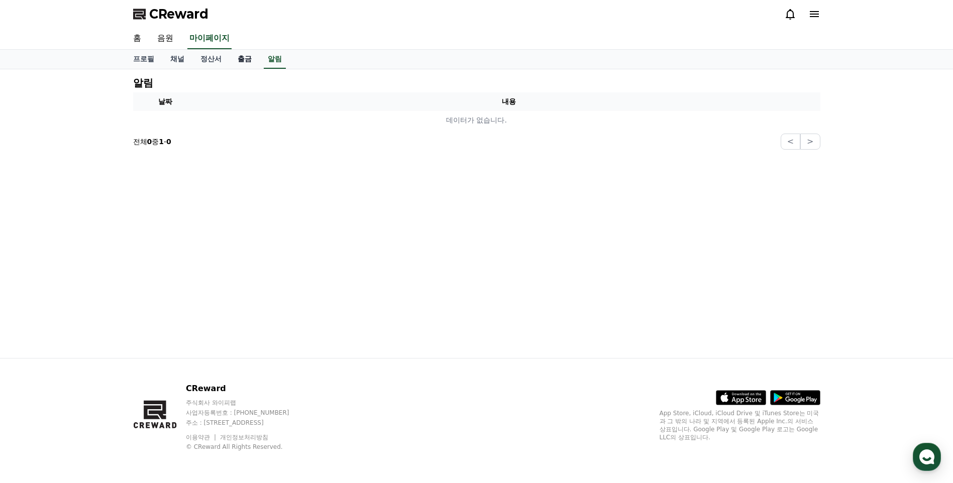
click at [251, 58] on link "출금" at bounding box center [245, 59] width 30 height 19
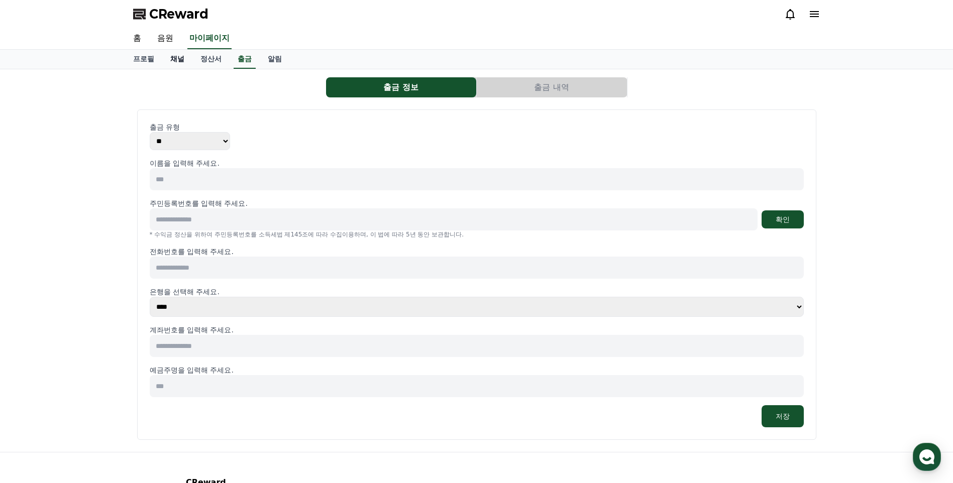
click at [186, 59] on link "채널" at bounding box center [177, 59] width 30 height 19
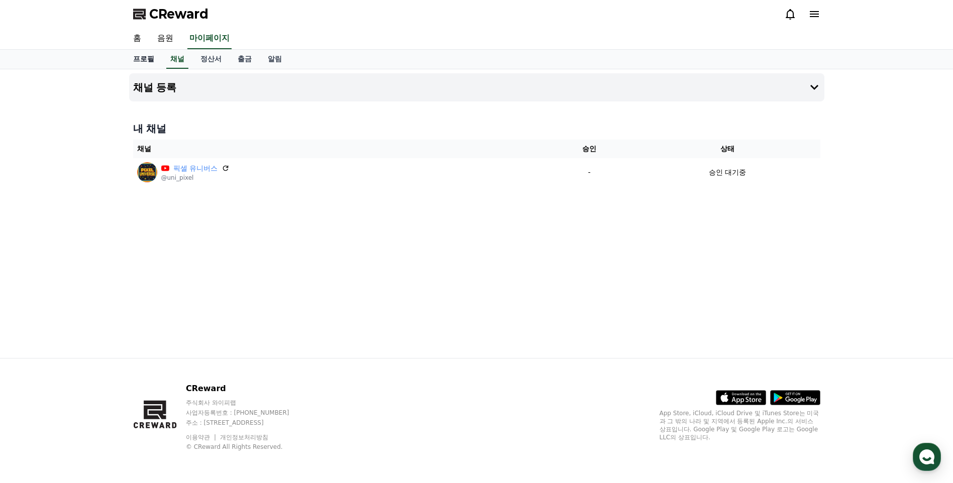
click at [138, 38] on link "홈" at bounding box center [137, 38] width 24 height 21
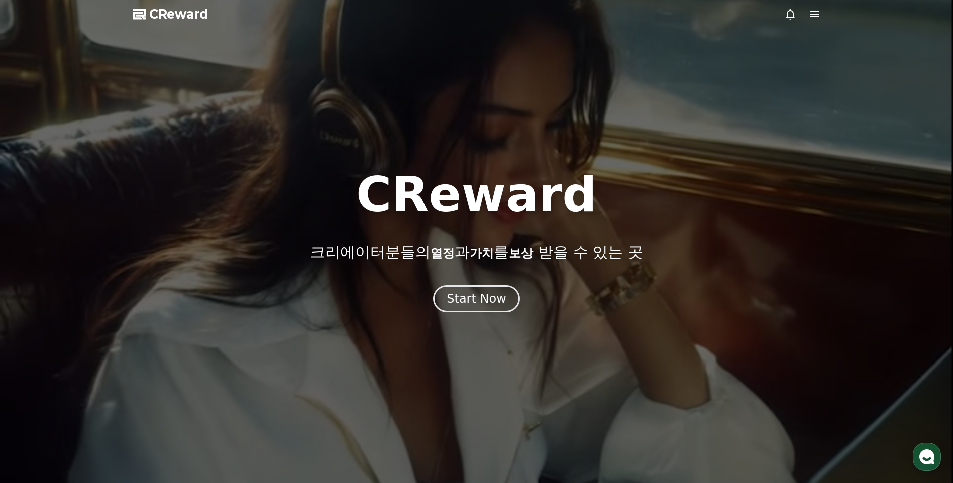
click at [494, 318] on div at bounding box center [476, 241] width 953 height 483
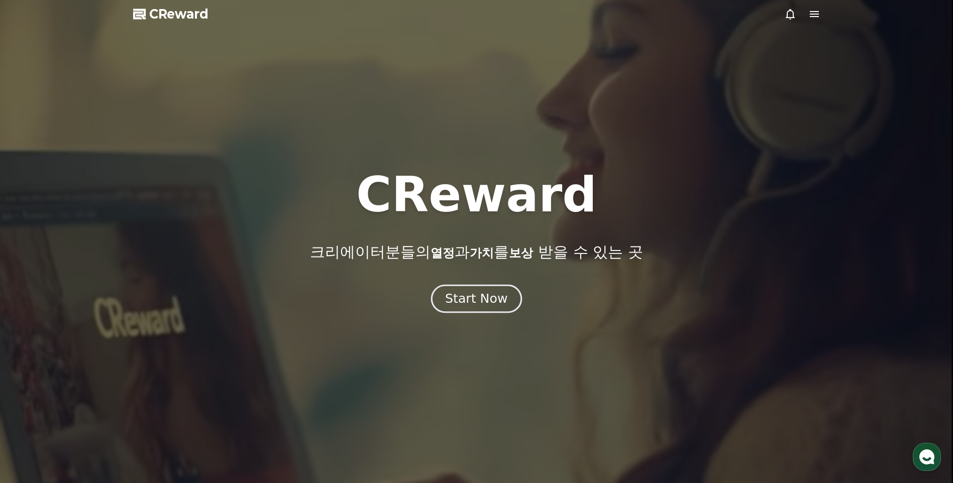
click at [488, 299] on div "Start Now" at bounding box center [476, 298] width 62 height 17
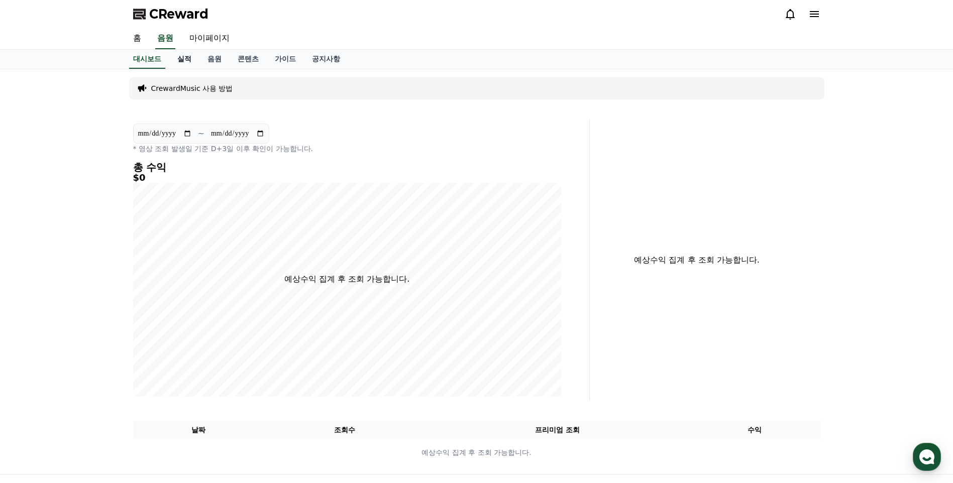
click at [175, 59] on link "실적" at bounding box center [184, 59] width 30 height 19
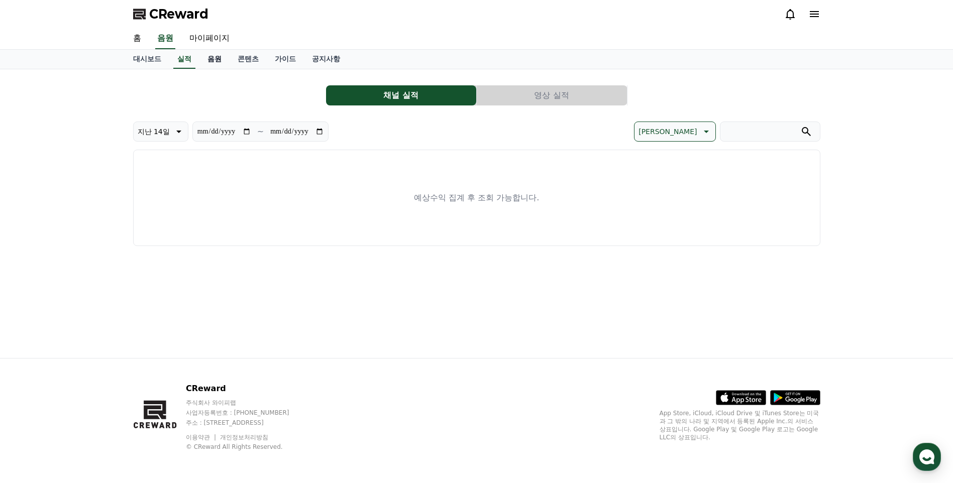
click at [216, 61] on link "음원" at bounding box center [214, 59] width 30 height 19
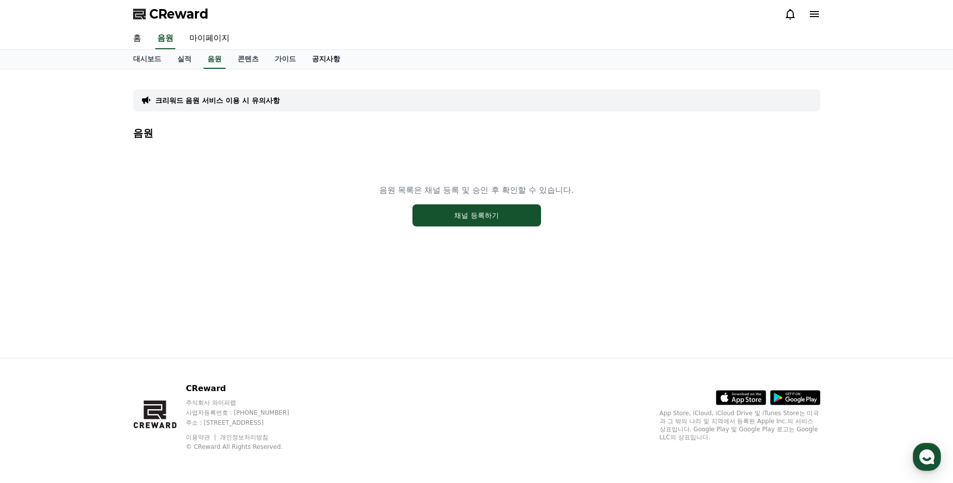
click at [315, 59] on link "공지사항" at bounding box center [326, 59] width 44 height 19
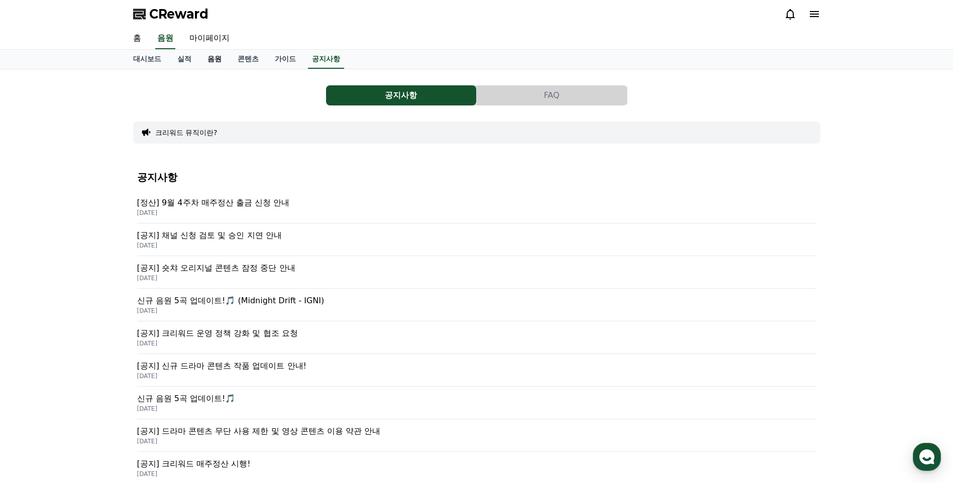
click at [224, 54] on link "음원" at bounding box center [214, 59] width 30 height 19
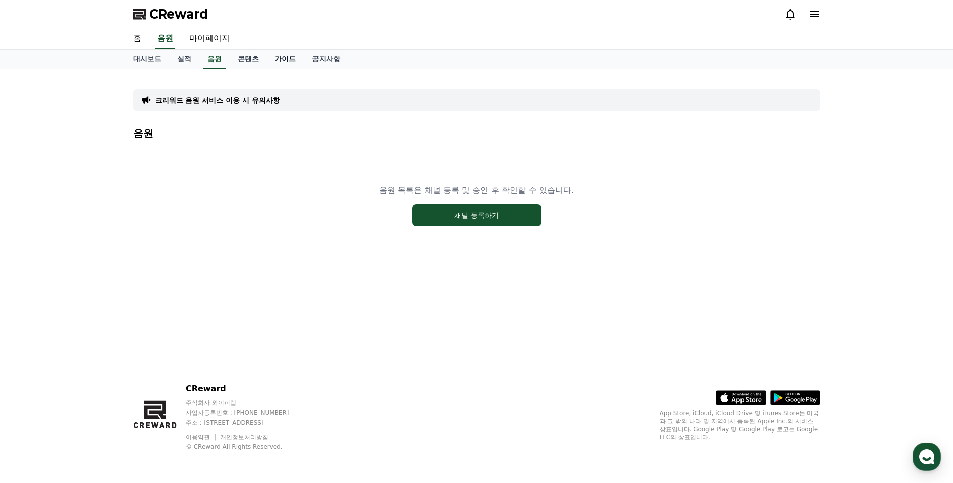
click at [282, 60] on link "가이드" at bounding box center [285, 59] width 37 height 19
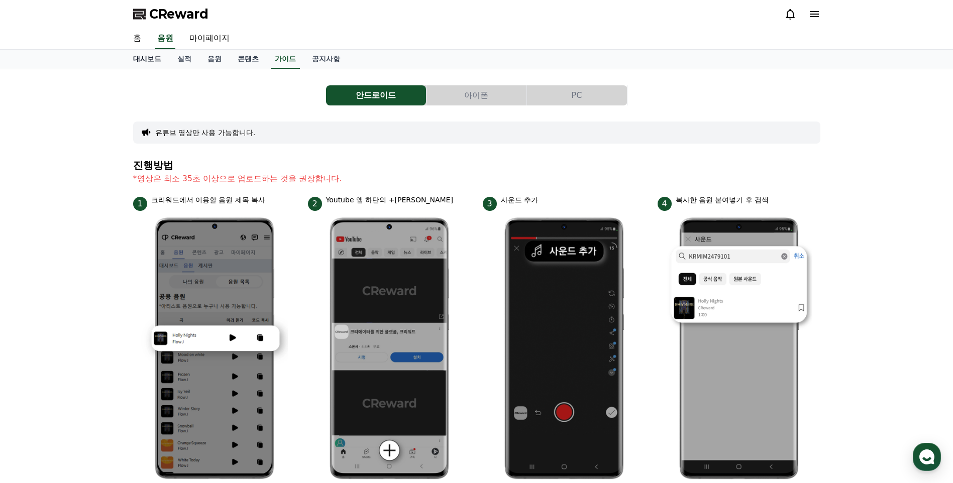
click at [148, 62] on link "대시보드" at bounding box center [147, 59] width 44 height 19
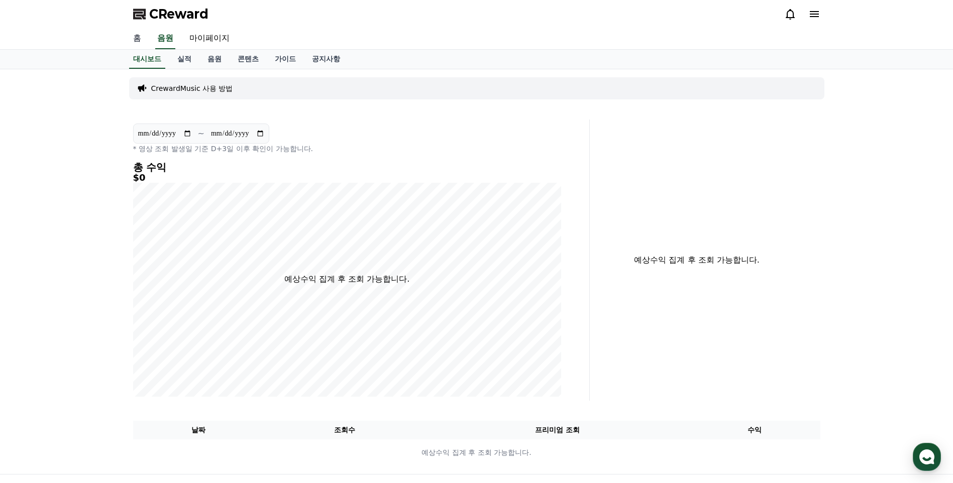
click at [142, 41] on link "홈" at bounding box center [137, 38] width 24 height 21
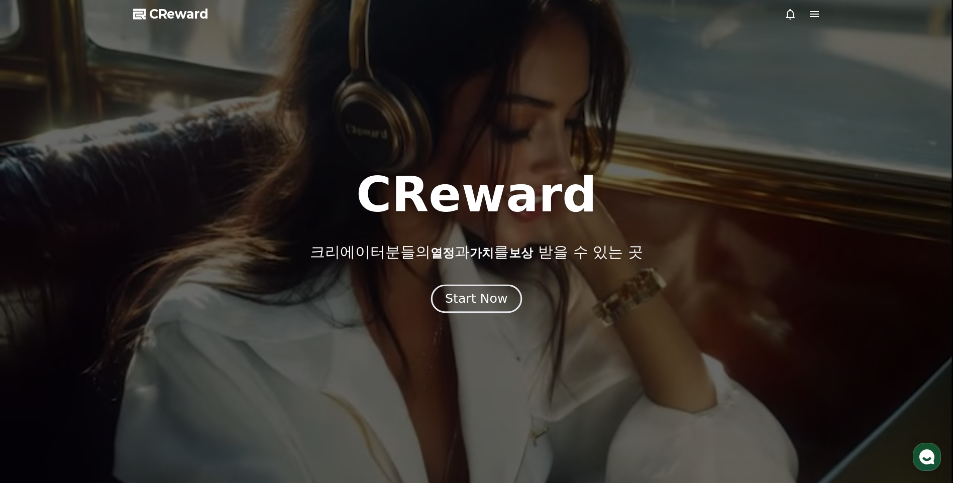
click at [460, 297] on div "Start Now" at bounding box center [476, 298] width 62 height 17
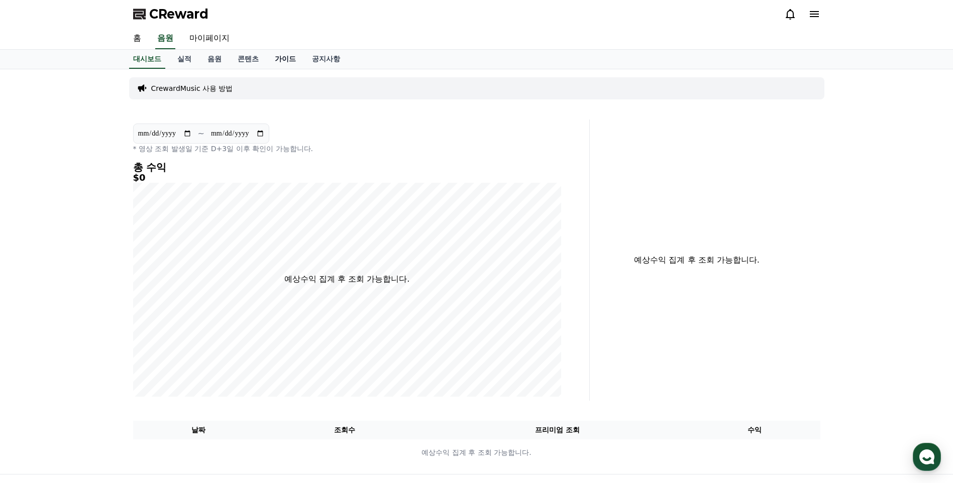
click at [294, 61] on link "가이드" at bounding box center [285, 59] width 37 height 19
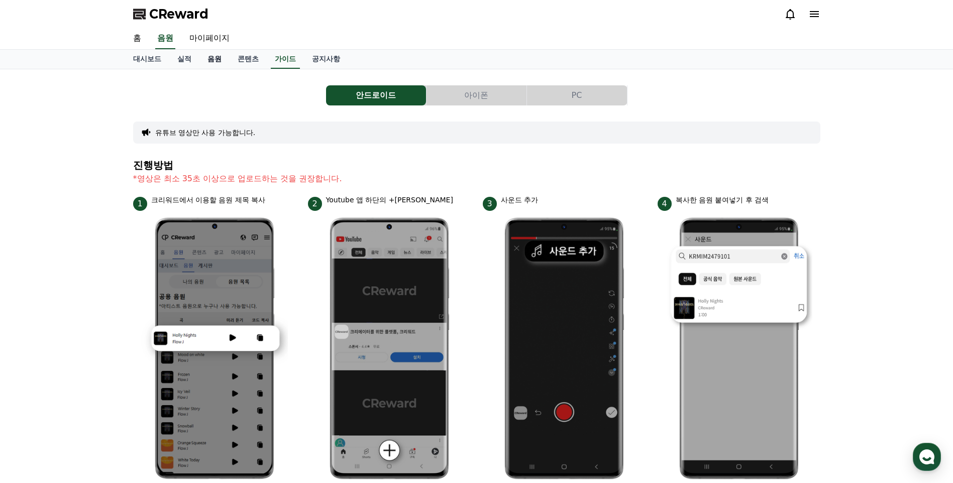
click at [224, 59] on link "음원" at bounding box center [214, 59] width 30 height 19
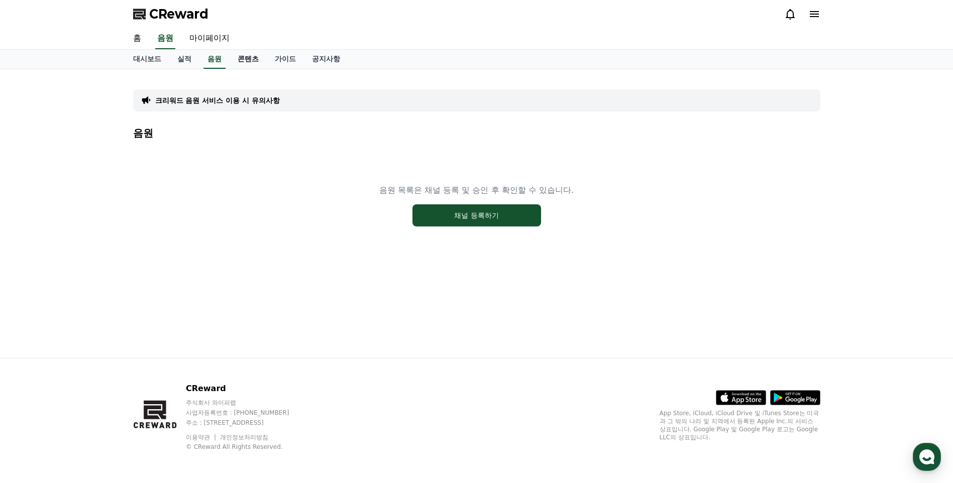
click at [253, 58] on link "콘텐츠" at bounding box center [248, 59] width 37 height 19
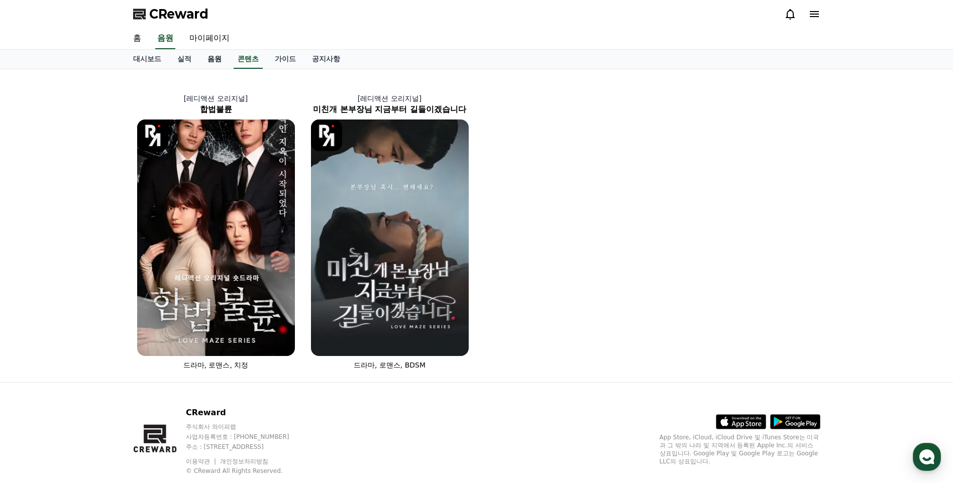
click at [217, 59] on link "음원" at bounding box center [214, 59] width 30 height 19
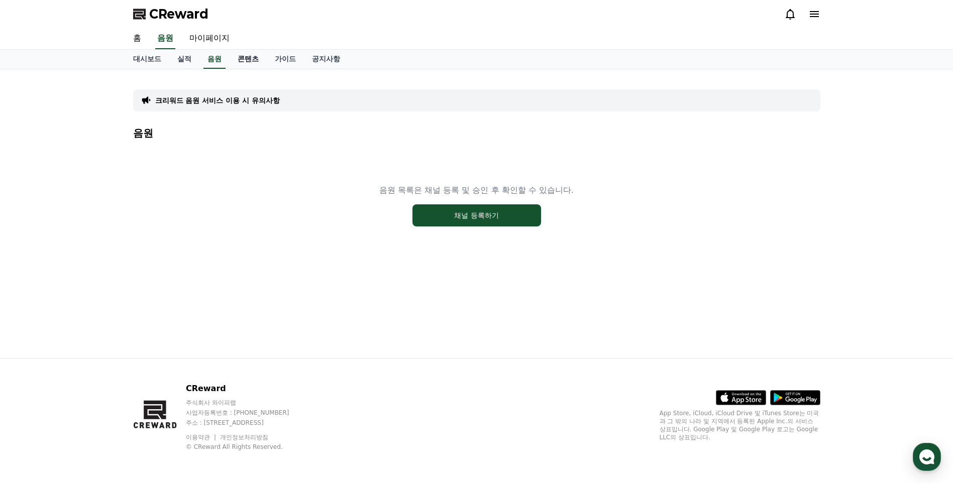
click at [252, 59] on link "콘텐츠" at bounding box center [248, 59] width 37 height 19
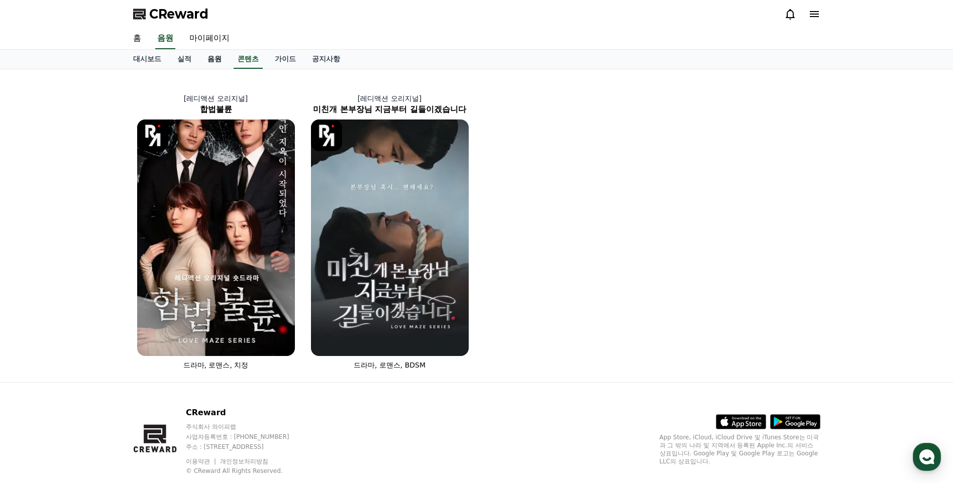
click at [218, 61] on link "음원" at bounding box center [214, 59] width 30 height 19
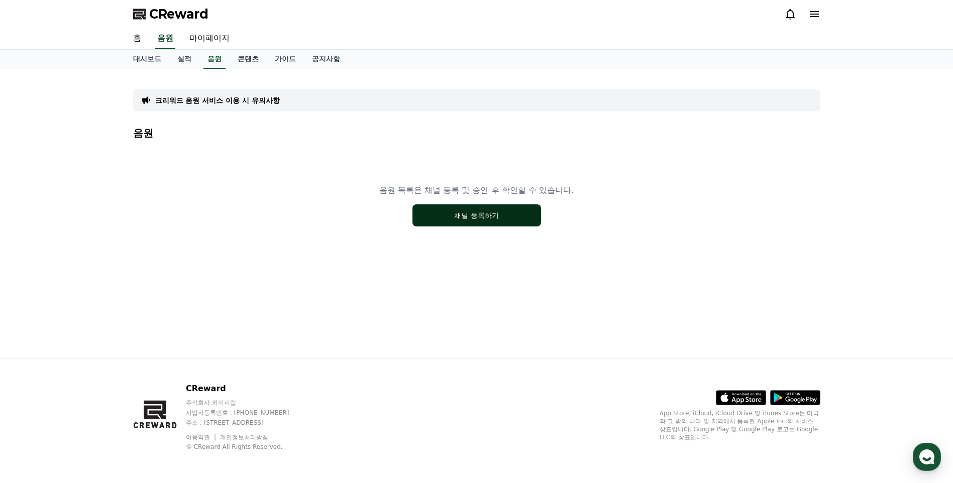
click at [526, 216] on button "채널 등록하기" at bounding box center [476, 215] width 129 height 22
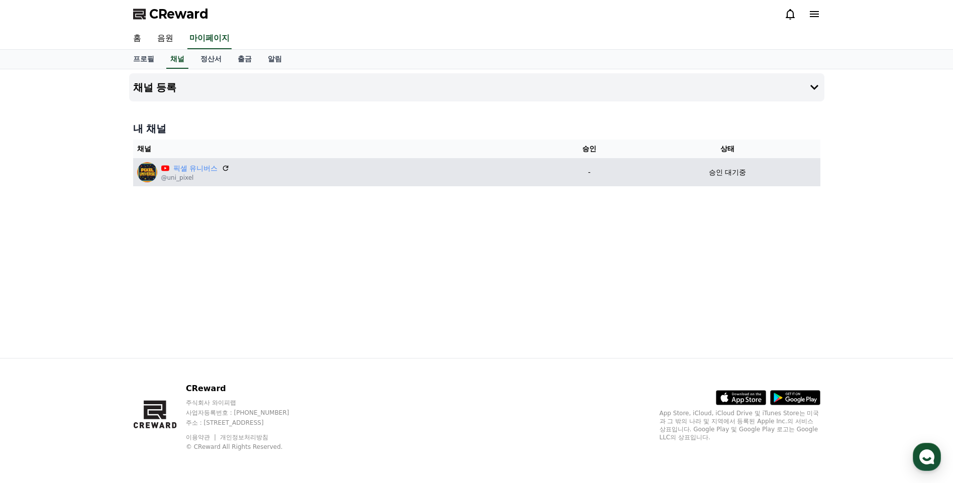
click at [709, 175] on p "승인 대기중" at bounding box center [727, 172] width 37 height 11
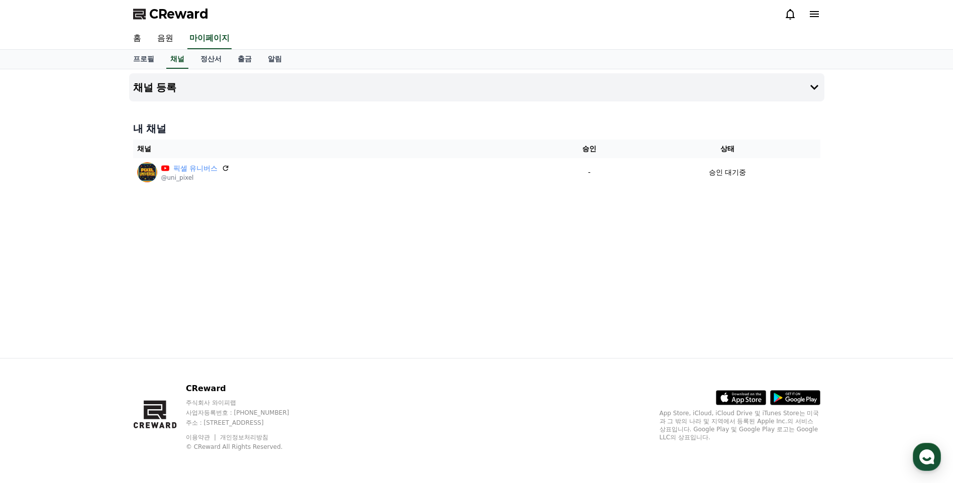
click at [182, 8] on span "CReward" at bounding box center [178, 14] width 59 height 16
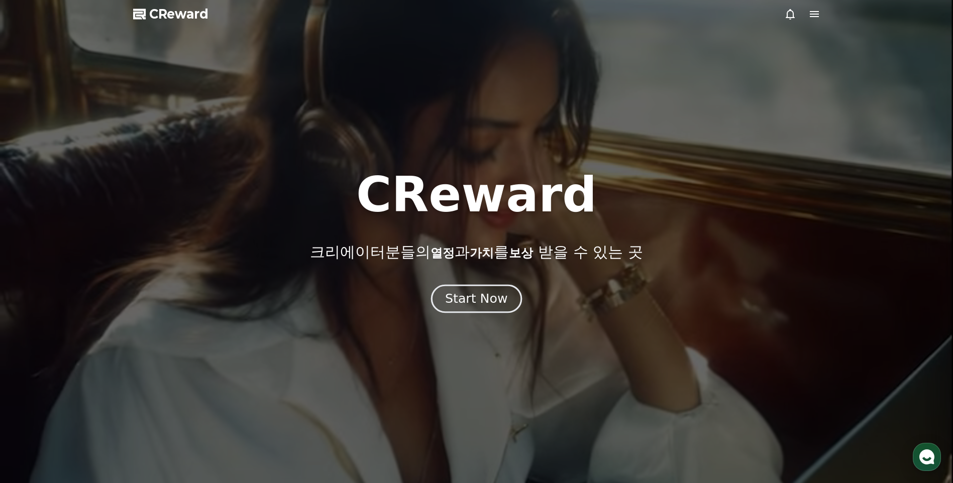
click at [509, 309] on button "Start Now" at bounding box center [476, 299] width 91 height 29
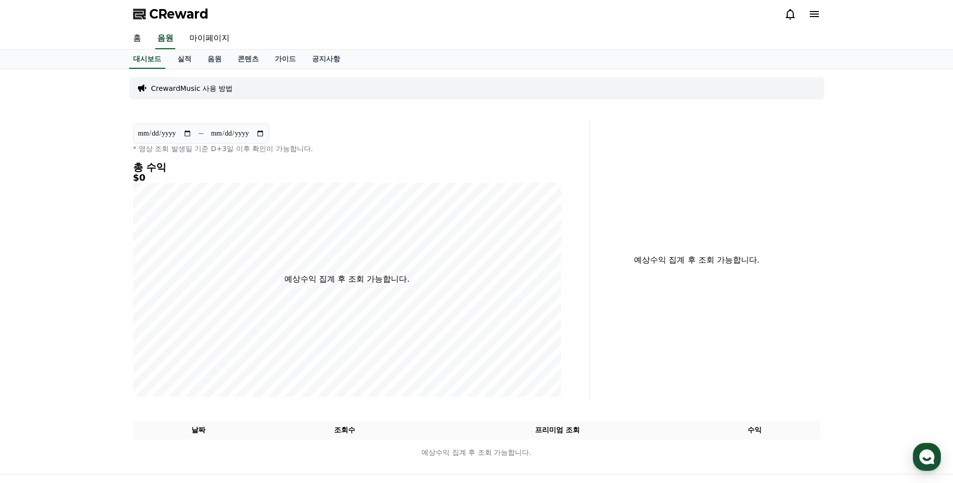
click at [247, 92] on div "CrewardMusic 사용 방법" at bounding box center [476, 88] width 695 height 22
